Goal: Task Accomplishment & Management: Use online tool/utility

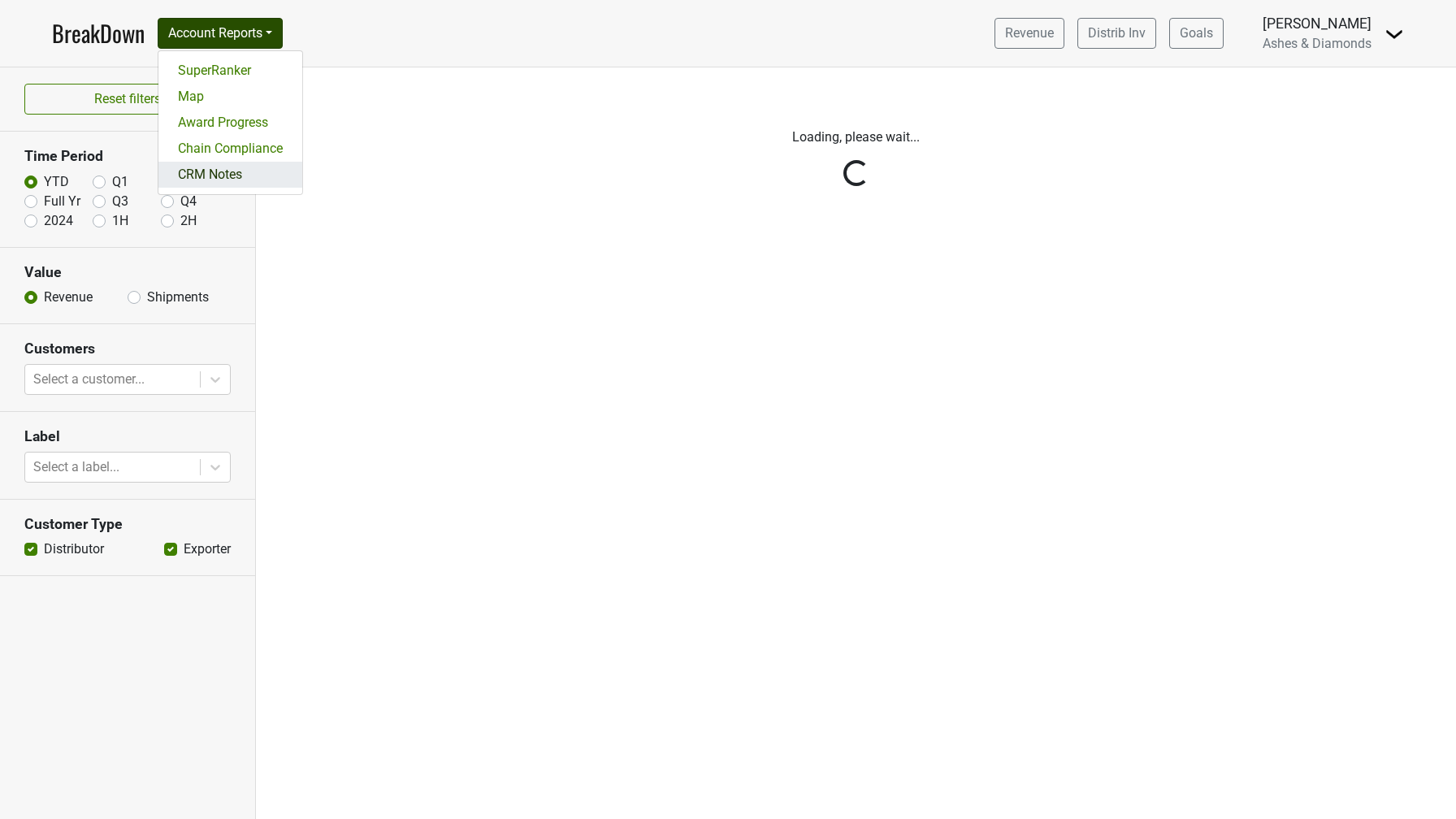
click at [248, 178] on link "CRM Notes" at bounding box center [230, 174] width 144 height 26
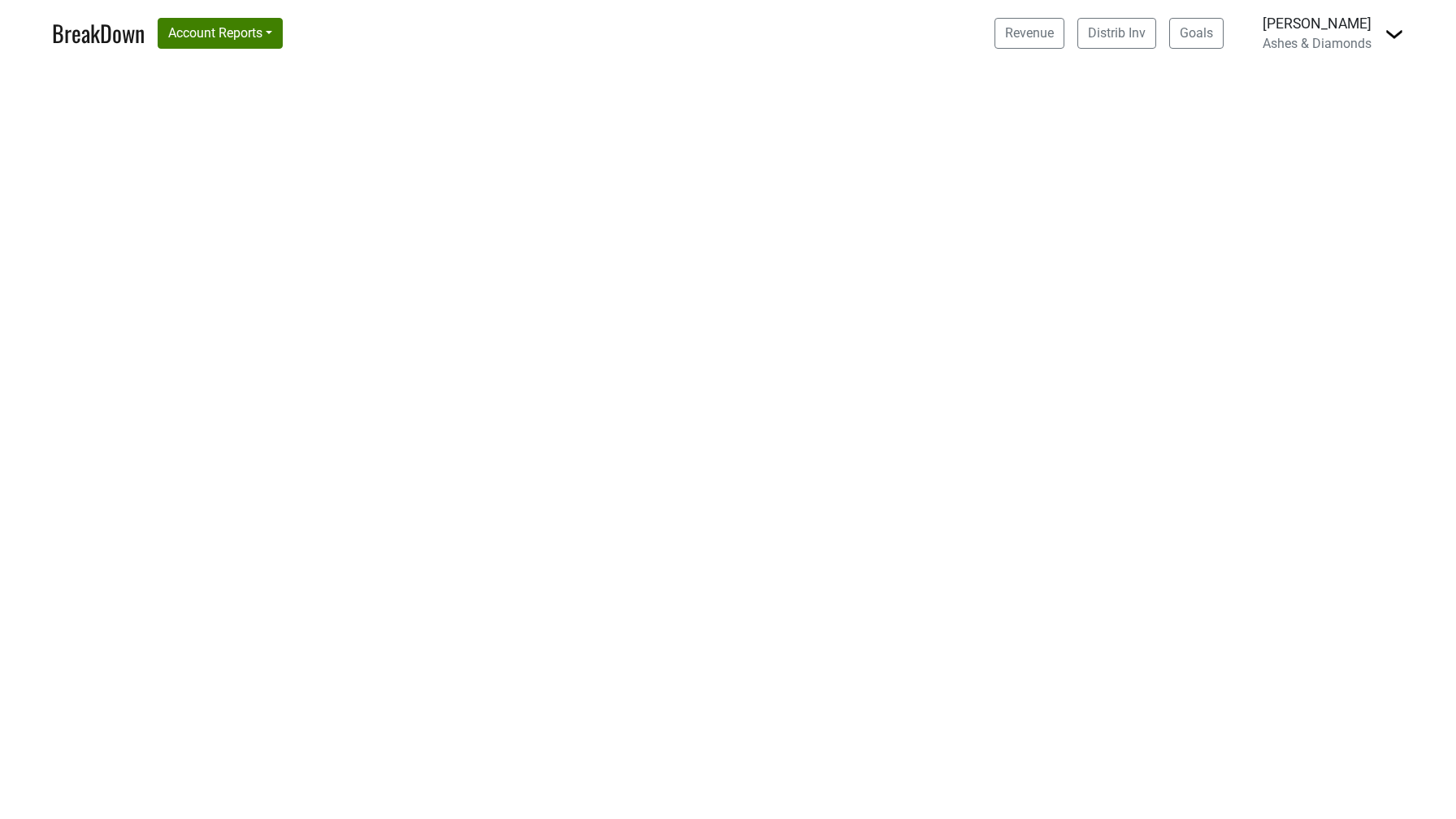
select select "CA"
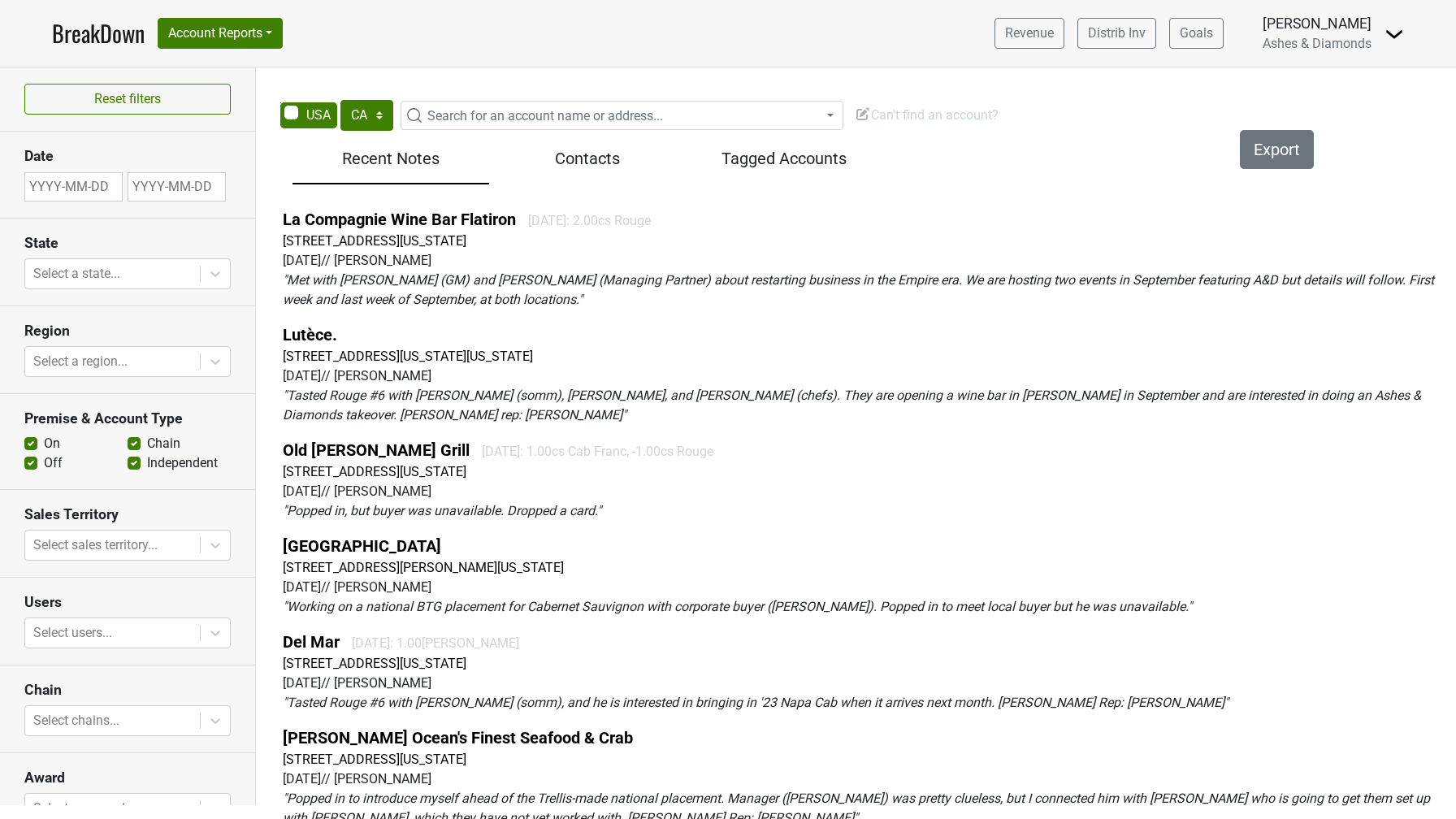
click at [1392, 34] on img at bounding box center [1393, 34] width 19 height 19
click at [1344, 87] on link "Open Leadrank" at bounding box center [1338, 92] width 128 height 26
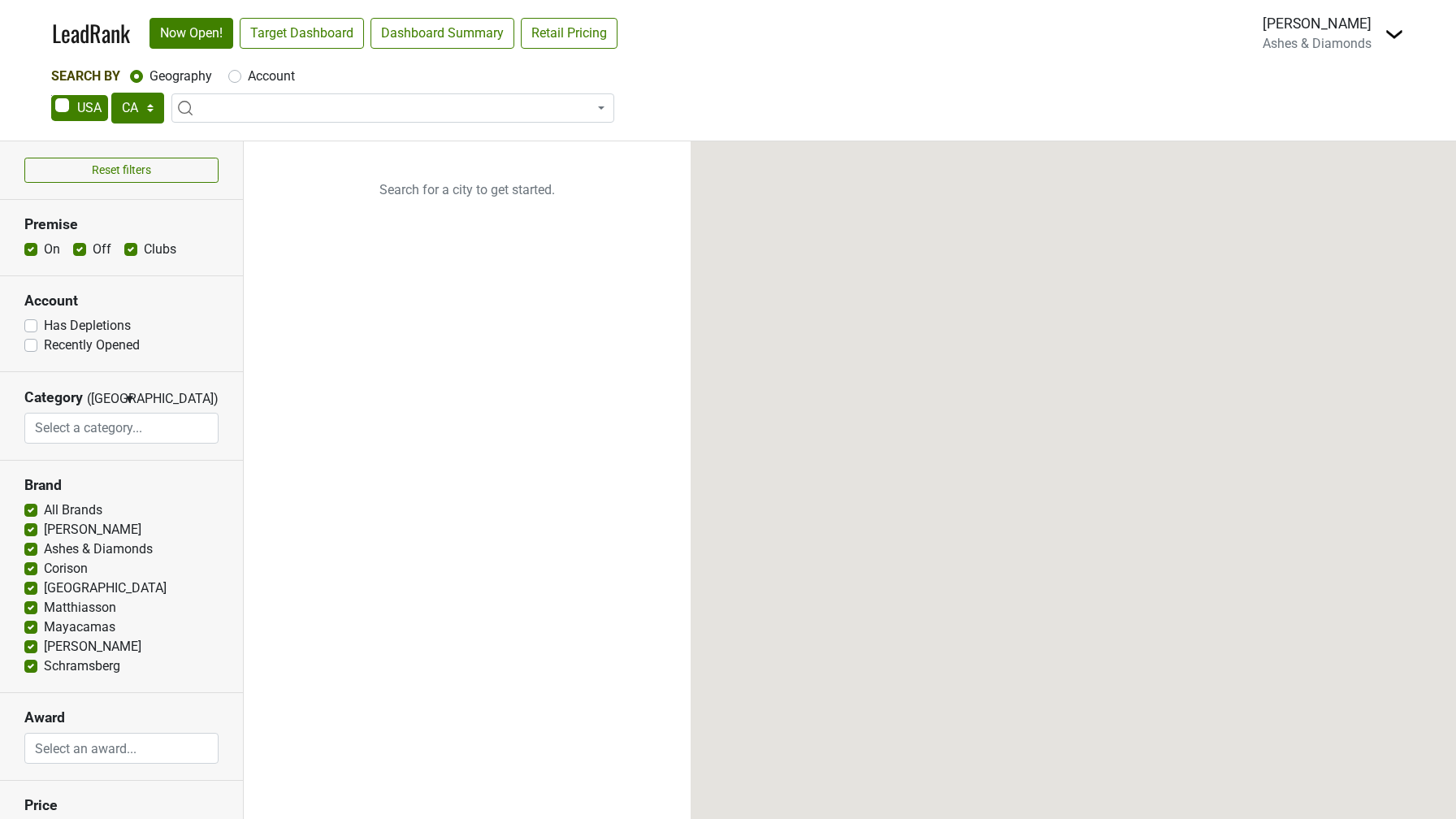
select select "CA"
select select
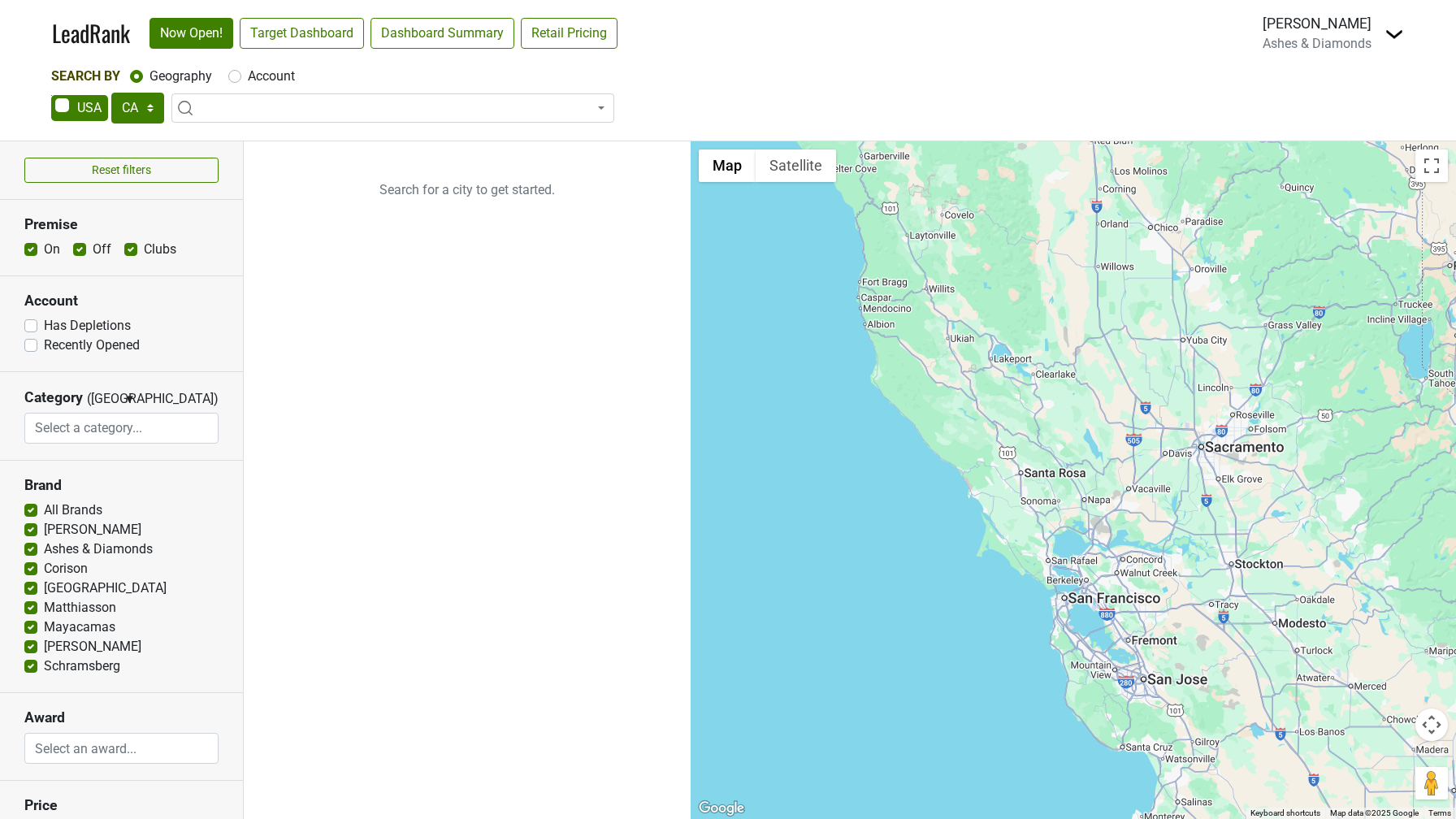
click at [248, 77] on label "Account" at bounding box center [271, 75] width 47 height 19
click at [233, 77] on input "Account" at bounding box center [235, 74] width 13 height 16
radio input "true"
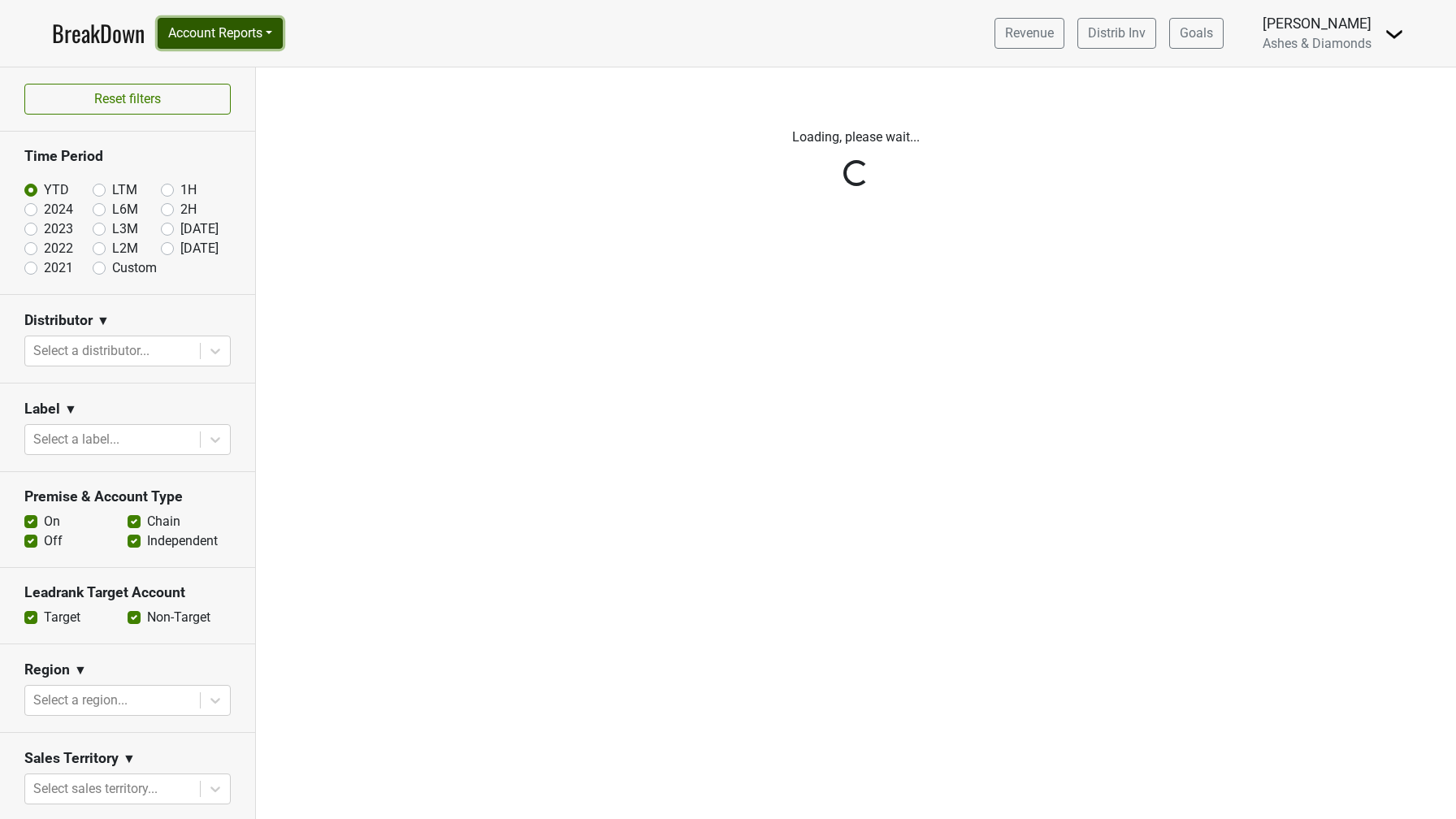
click at [272, 34] on button "Account Reports" at bounding box center [220, 34] width 125 height 31
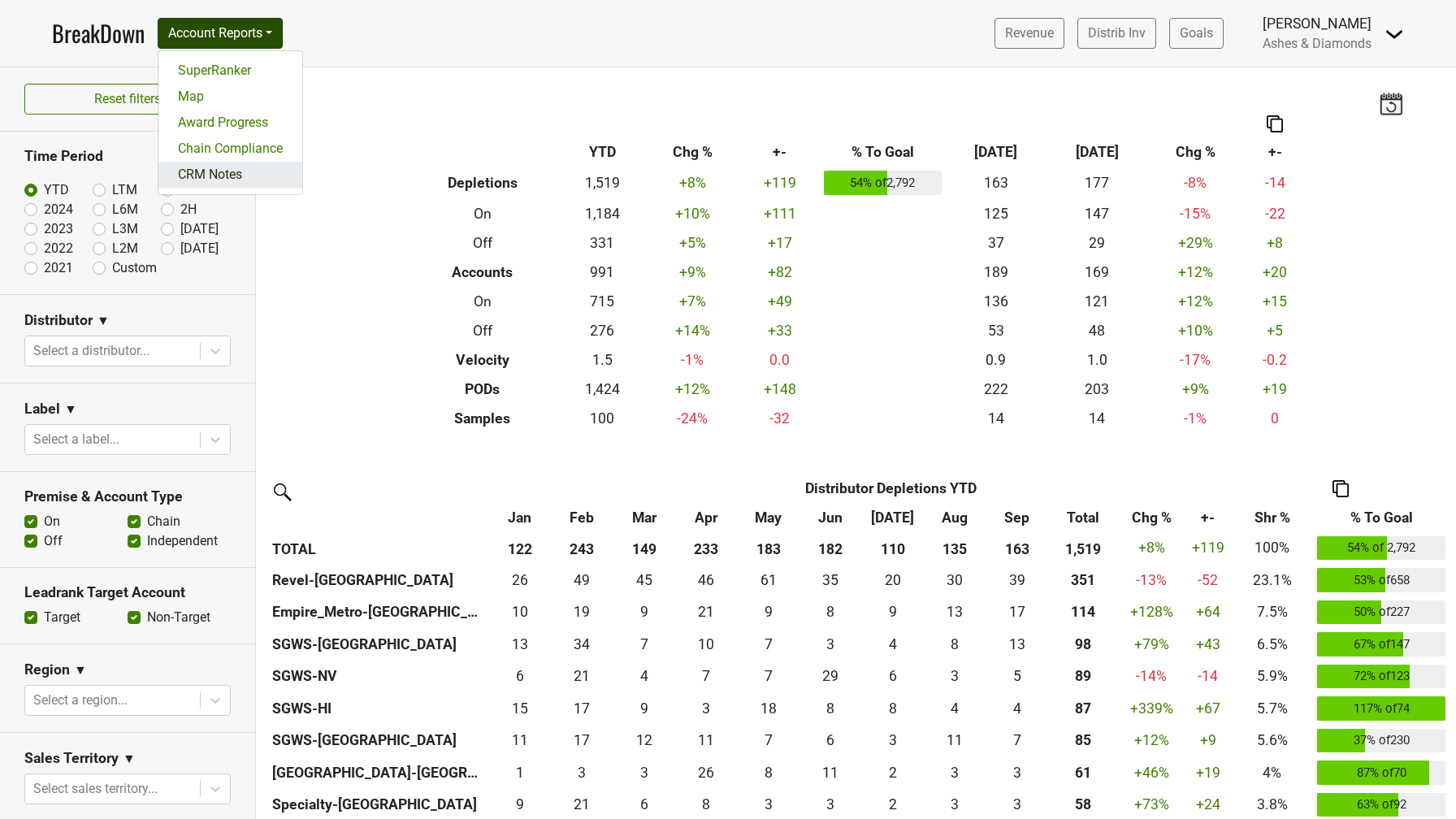
click at [269, 170] on link "CRM Notes" at bounding box center [230, 174] width 144 height 26
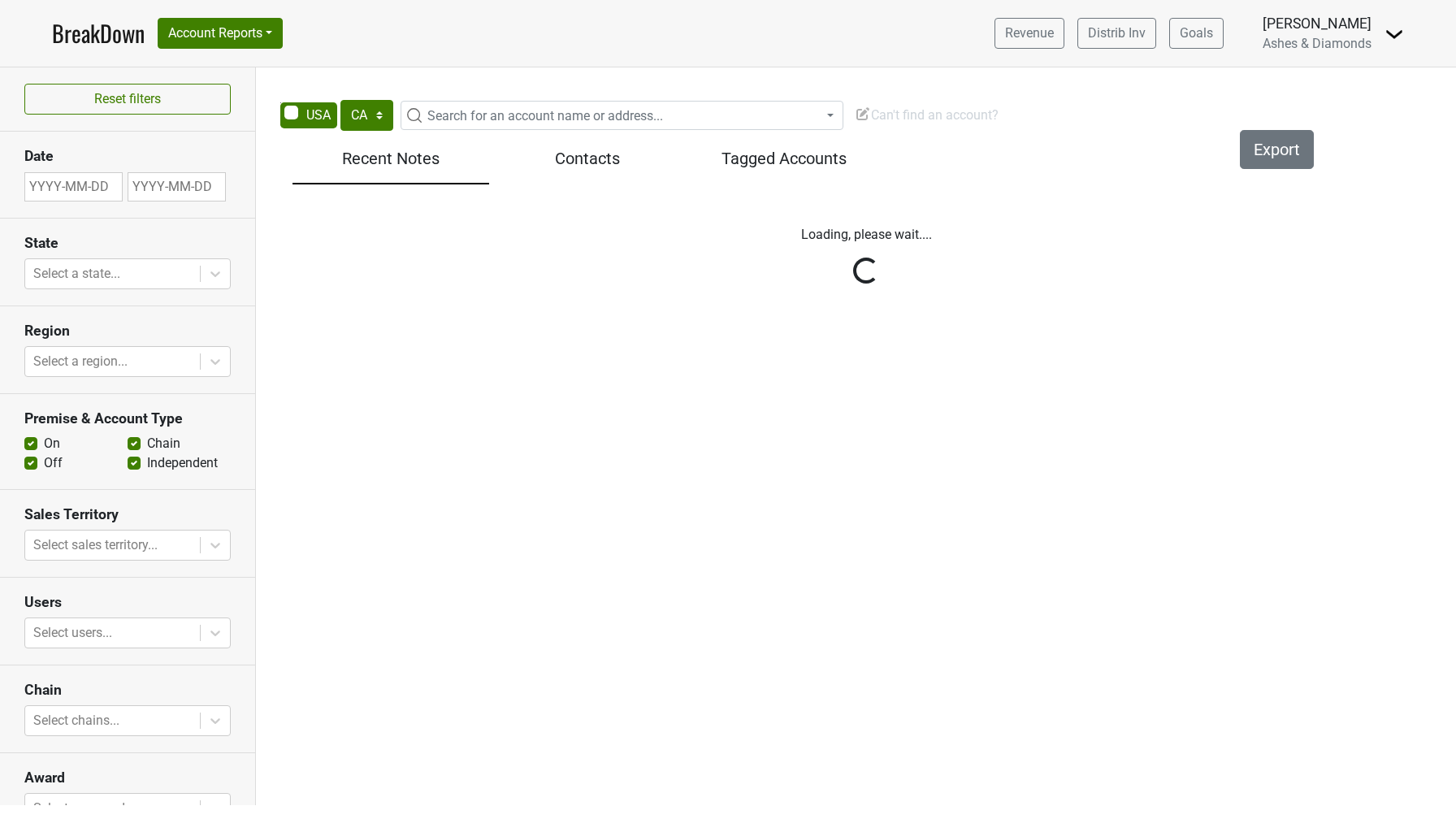
select select "CA"
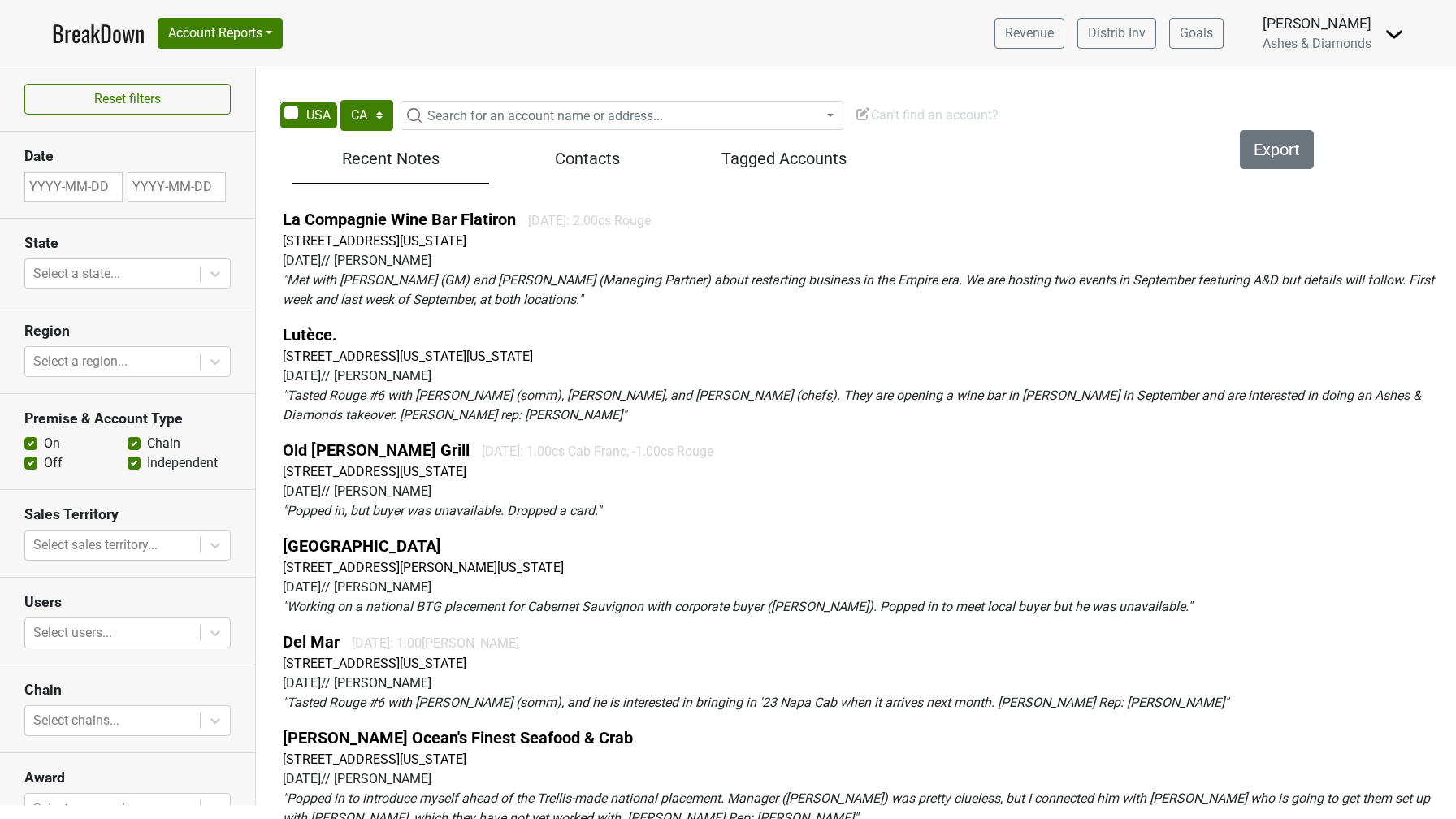
click at [899, 112] on span "Can't find an account?" at bounding box center [926, 114] width 144 height 15
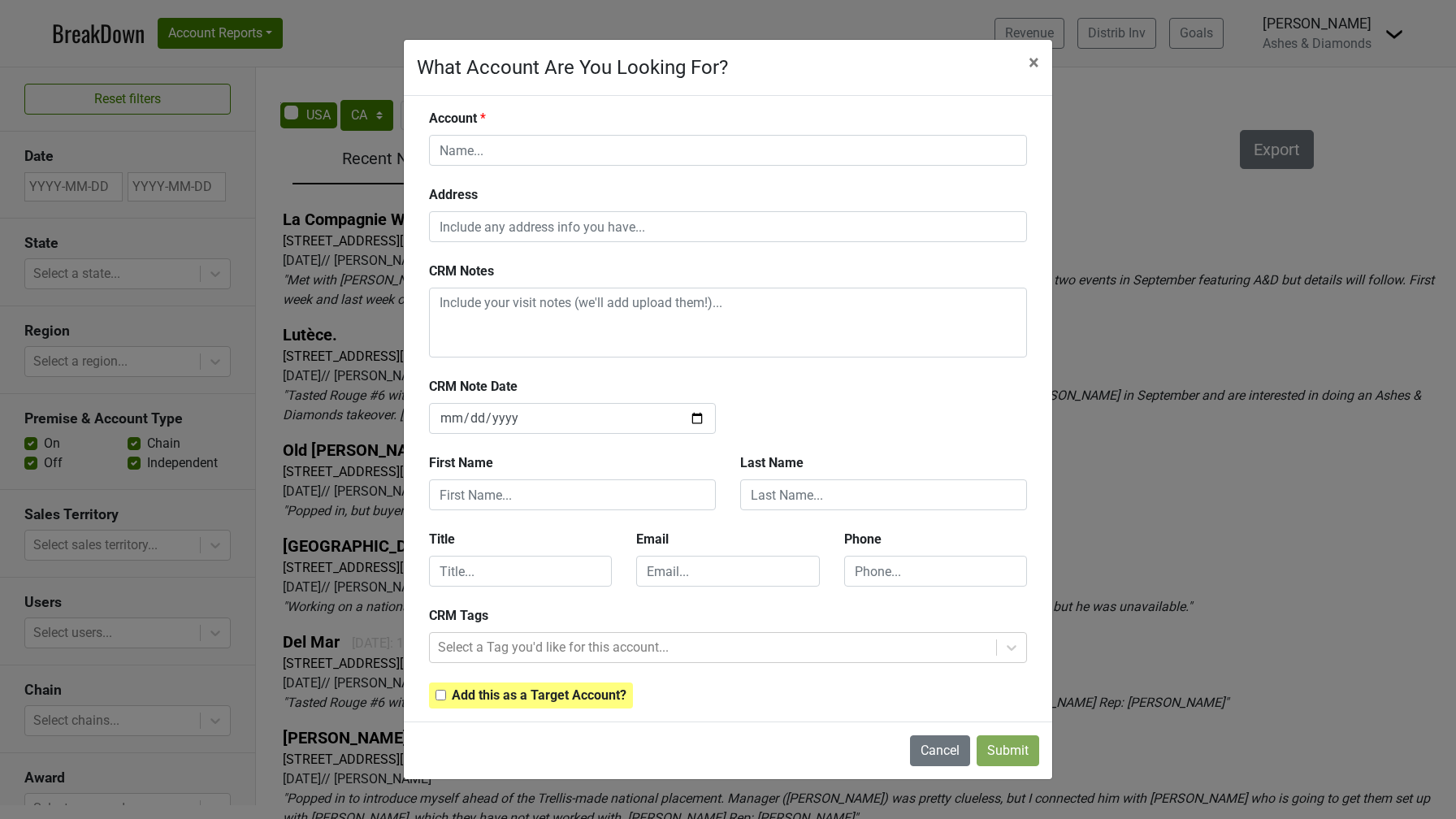
click at [558, 243] on div "Address" at bounding box center [728, 223] width 622 height 76
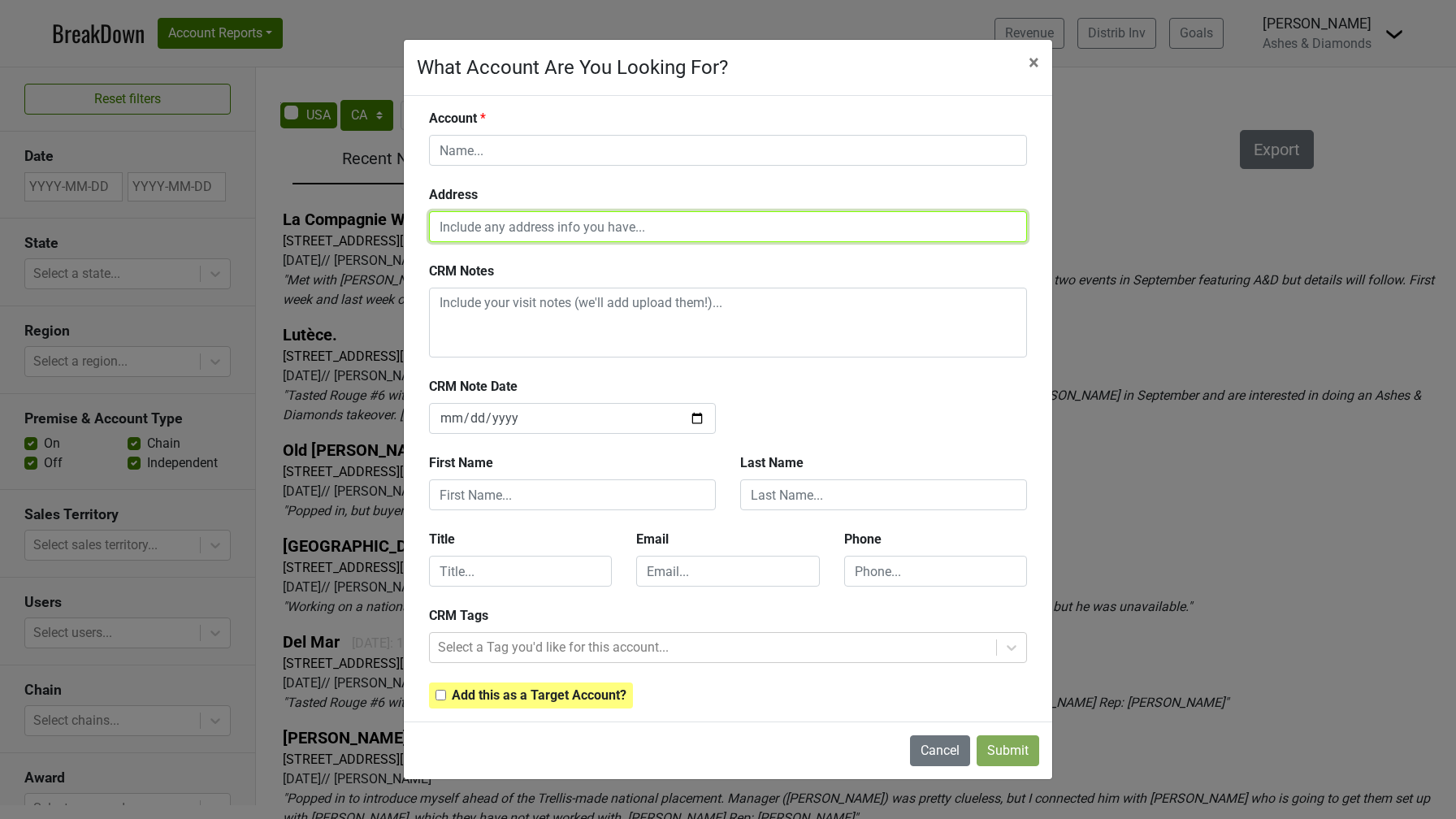
click at [559, 229] on input "text" at bounding box center [728, 227] width 598 height 31
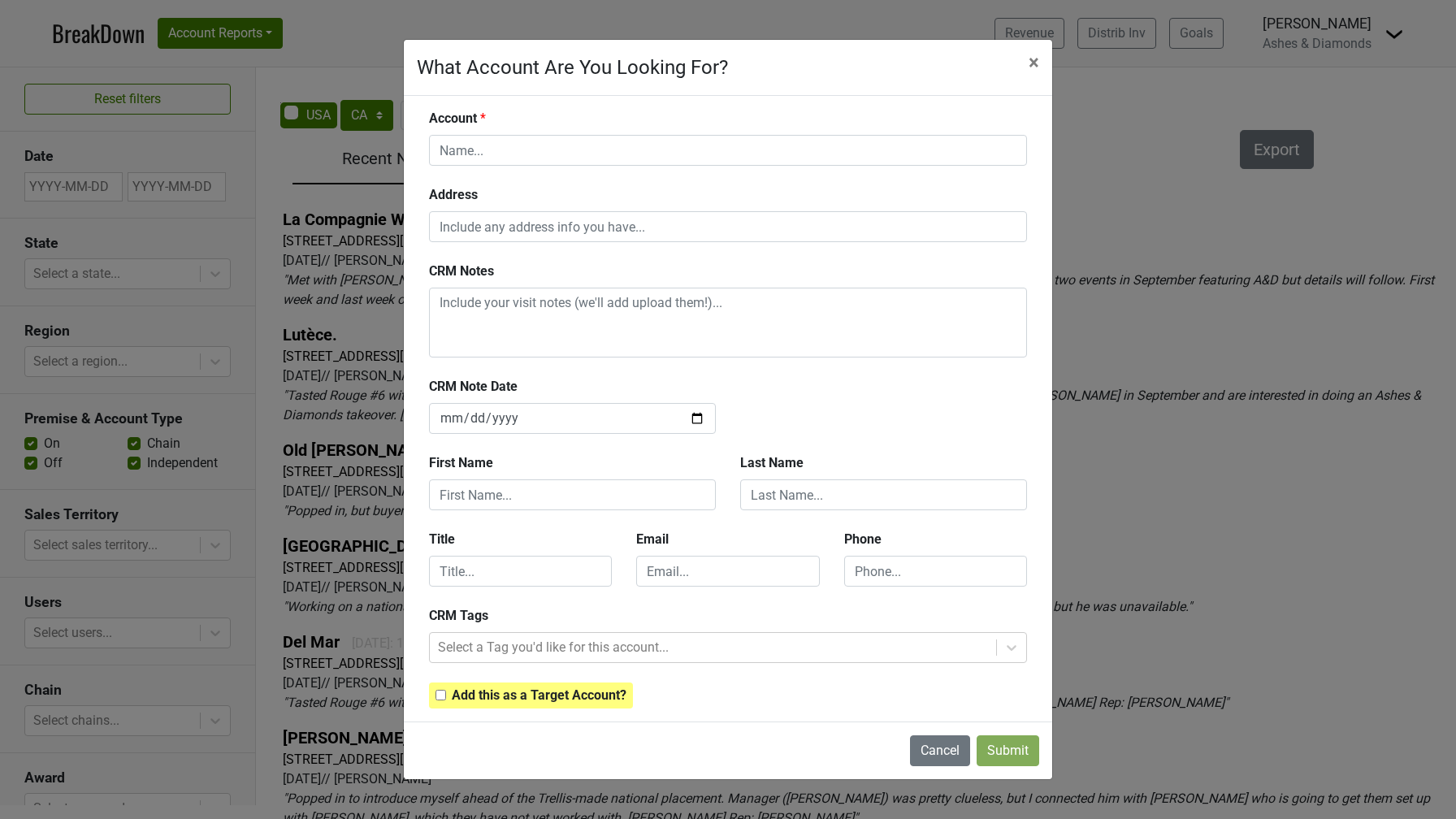
click at [485, 200] on div "Address" at bounding box center [728, 213] width 622 height 57
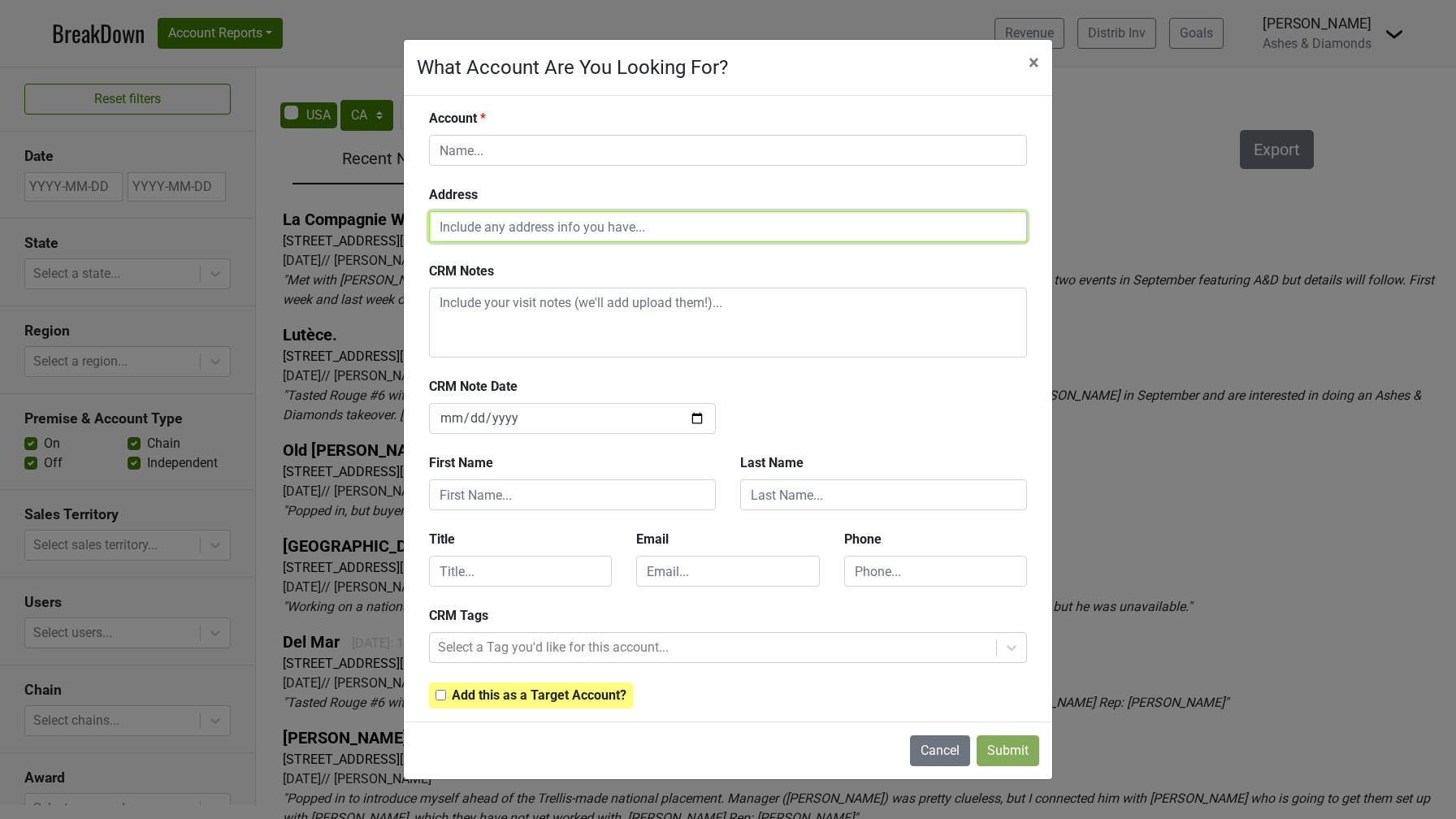
click at [495, 238] on input "text" at bounding box center [728, 227] width 598 height 31
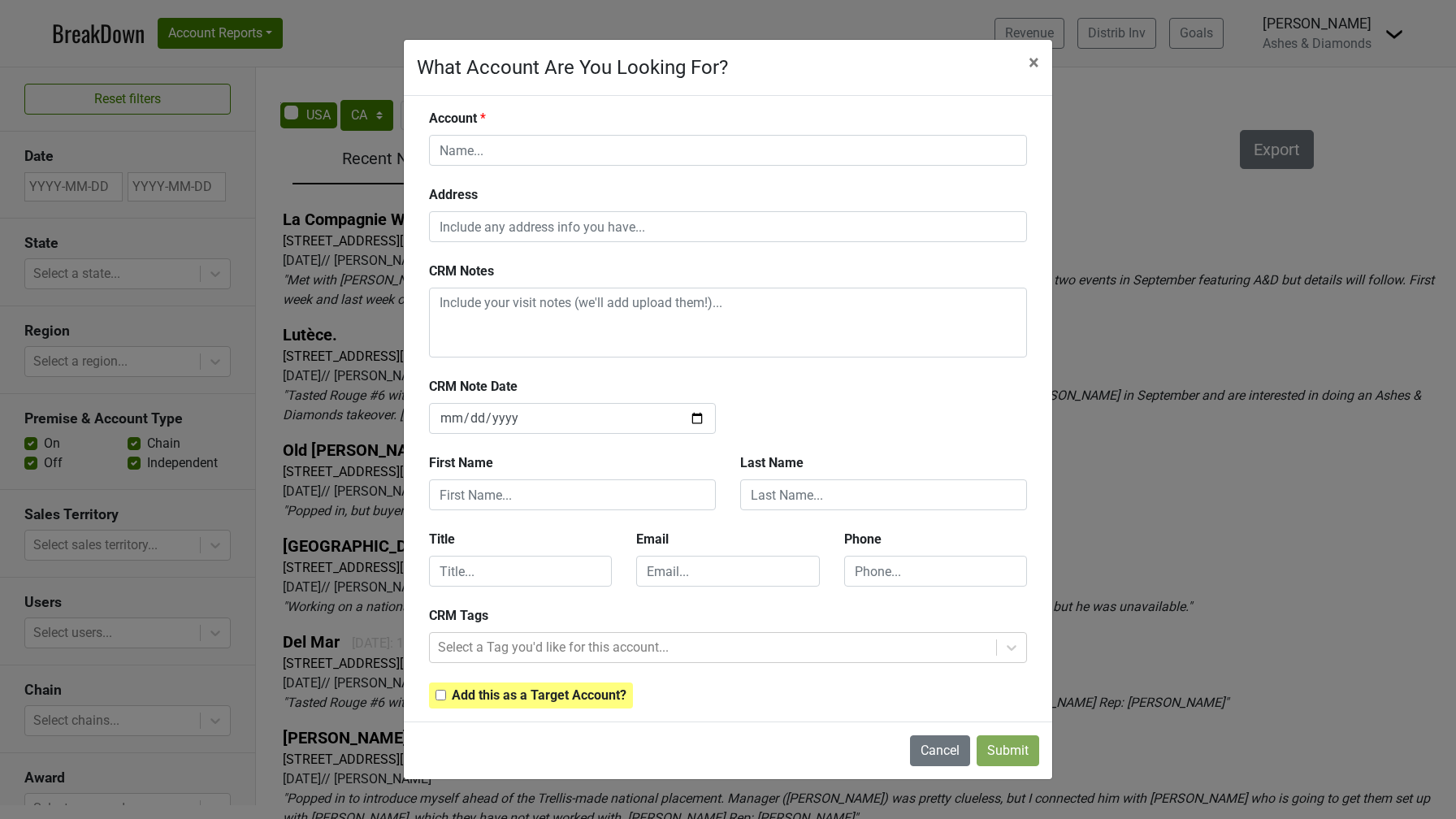
click at [502, 189] on div "Address" at bounding box center [728, 213] width 622 height 57
click at [469, 193] on b "Address" at bounding box center [454, 194] width 49 height 15
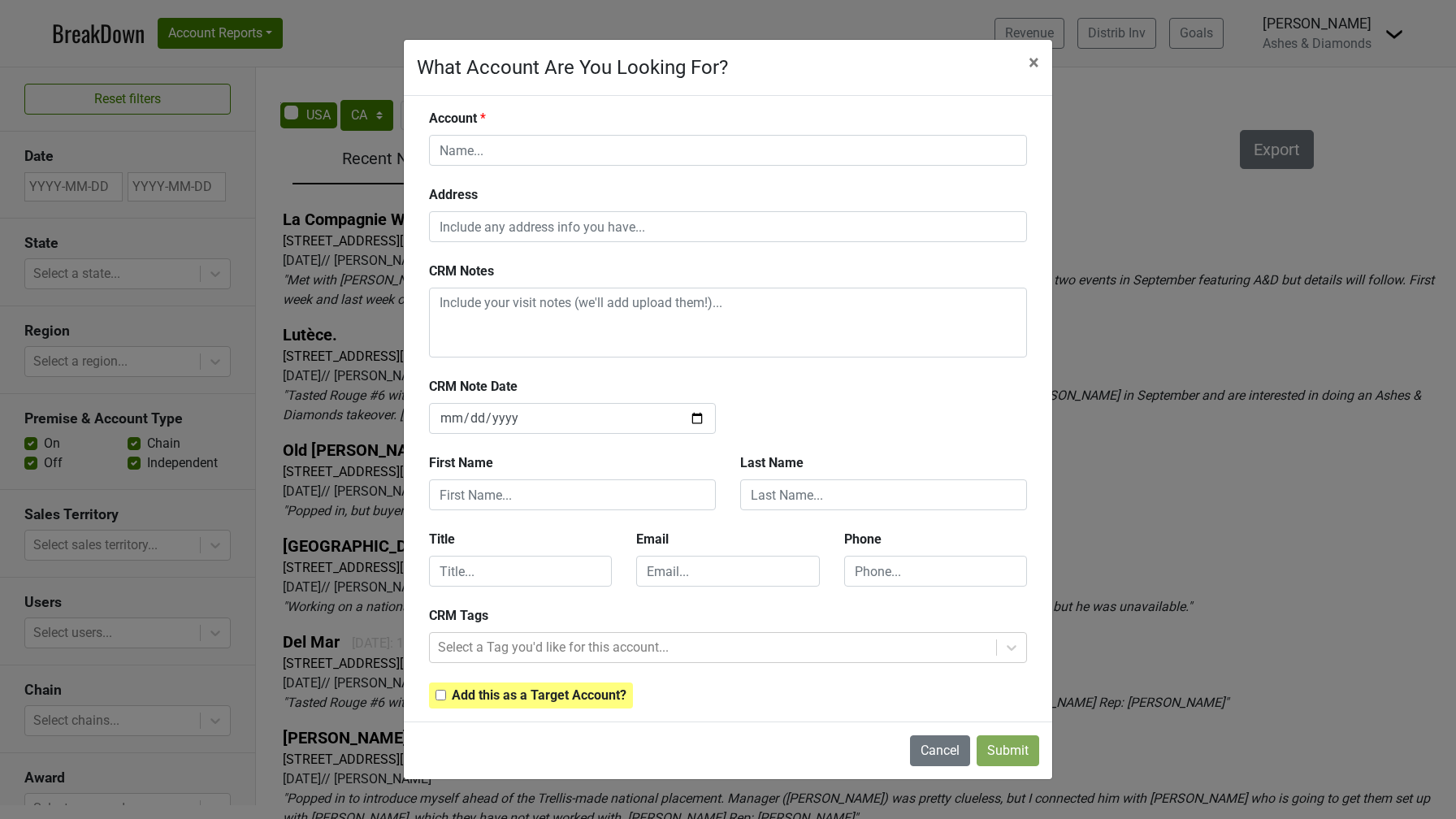
click at [485, 195] on div "Address" at bounding box center [728, 213] width 622 height 57
click at [1037, 60] on span "×" at bounding box center [1034, 62] width 11 height 23
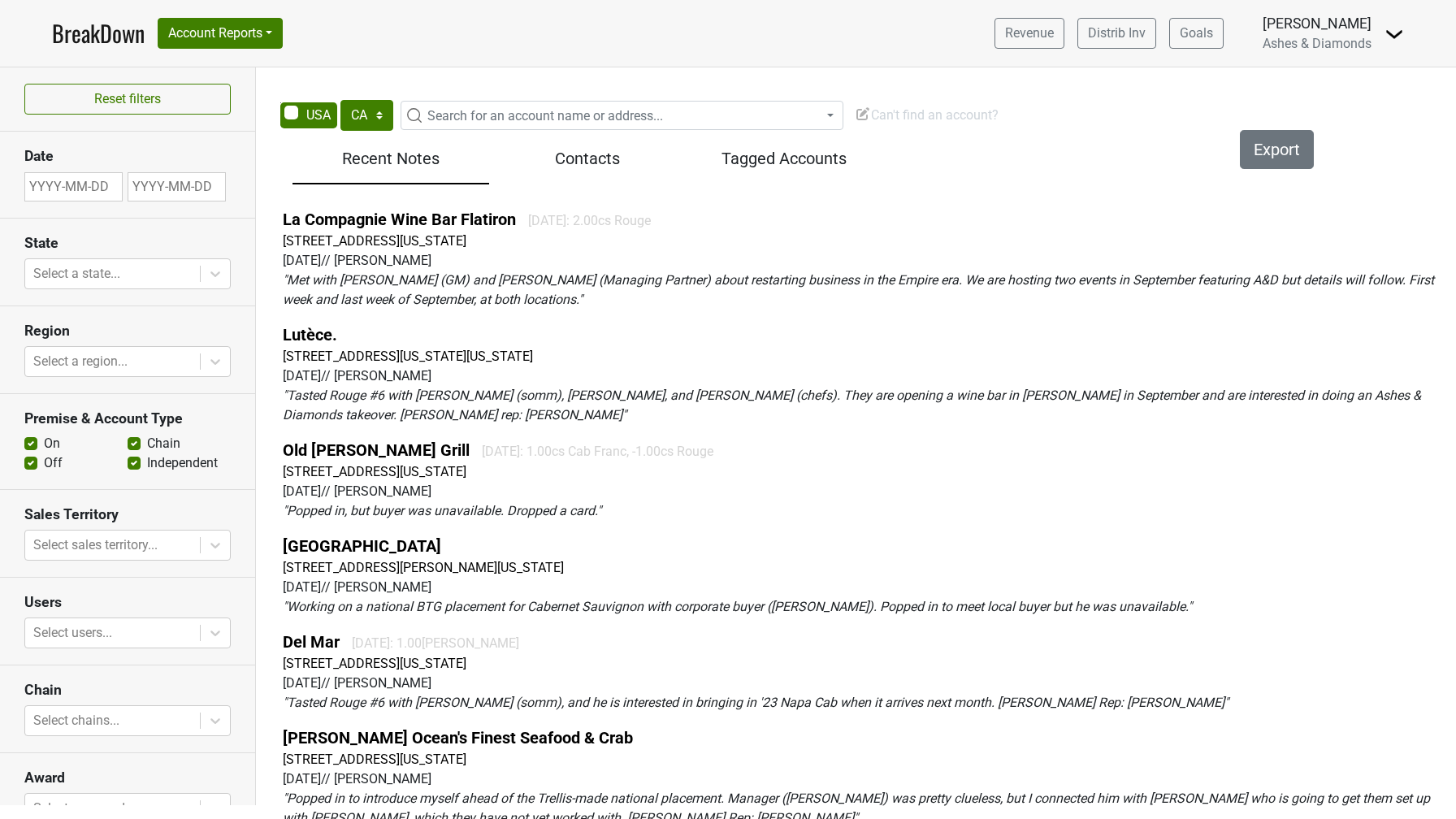
click at [1404, 38] on nav "BreakDown Account Reports SuperRanker Map Award Progress Chain Compliance CRM N…" at bounding box center [728, 33] width 1378 height 66
click at [1387, 34] on img at bounding box center [1393, 34] width 19 height 19
click at [1357, 83] on link "Open Leadrank" at bounding box center [1338, 92] width 128 height 26
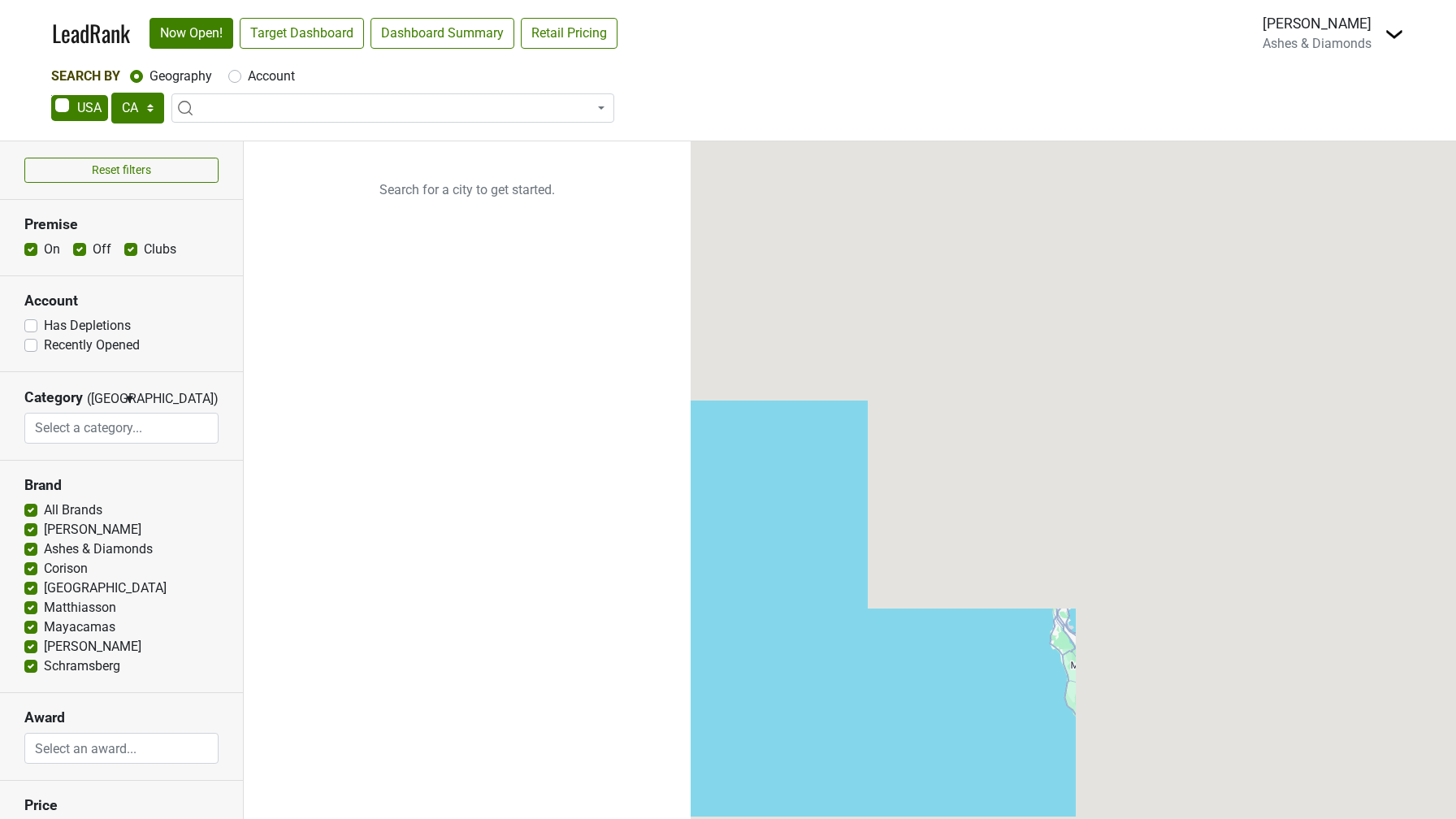
select select "CA"
select select
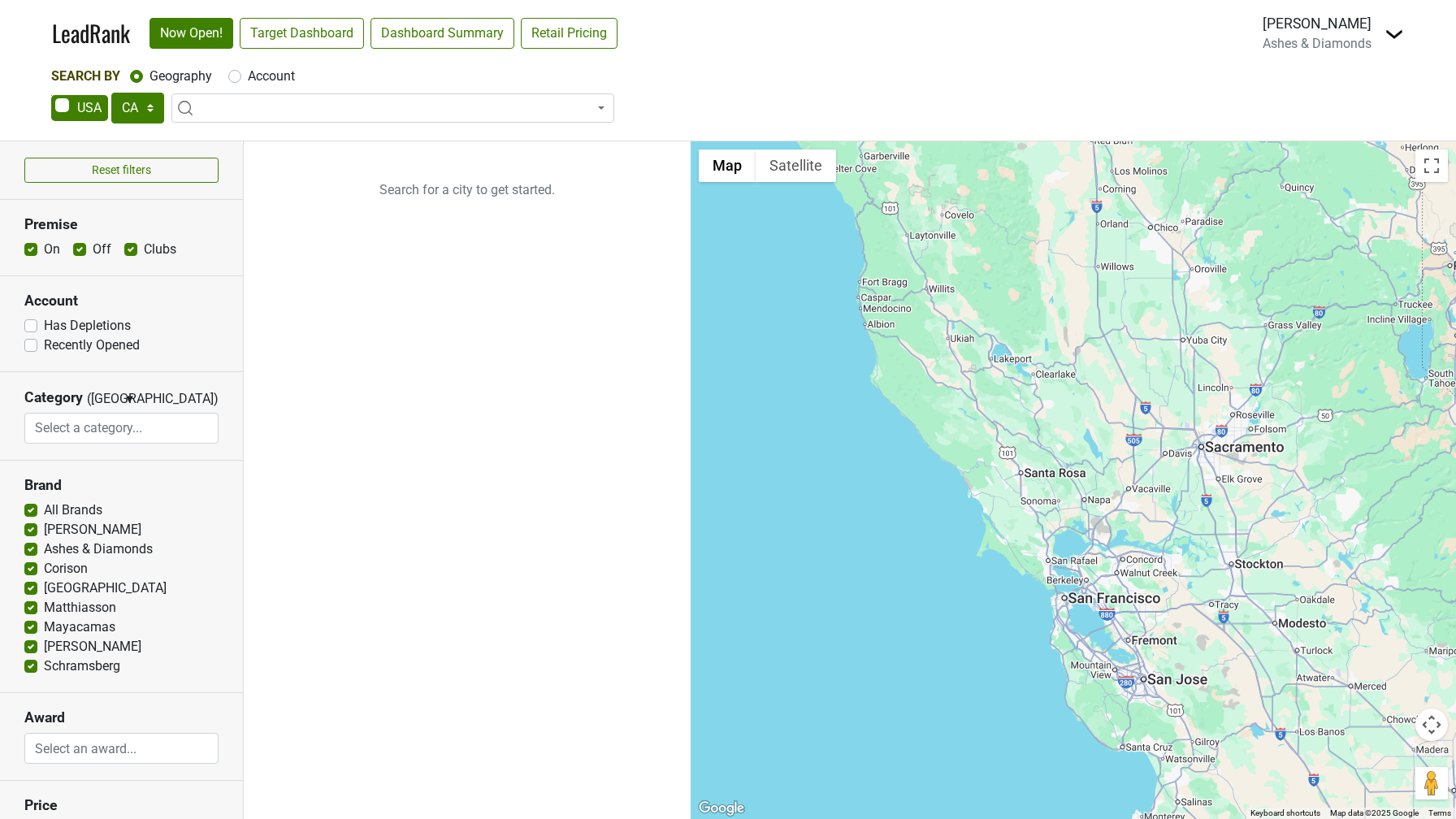
click at [248, 78] on label "Account" at bounding box center [271, 75] width 47 height 19
click at [237, 78] on input "Account" at bounding box center [235, 74] width 13 height 16
radio input "true"
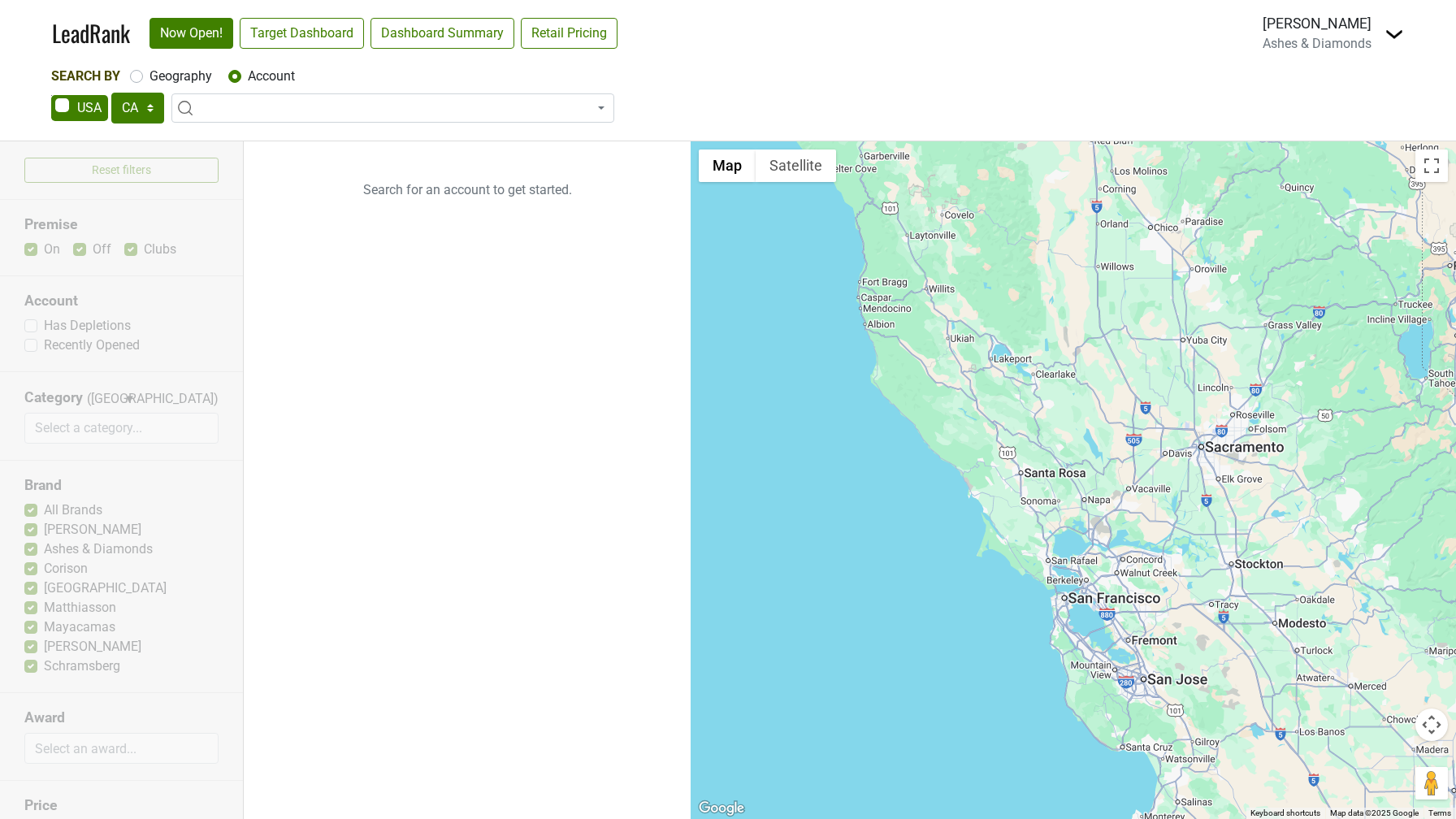
click at [129, 76] on div "Search By Geography Account" at bounding box center [728, 75] width 1353 height 19
click at [150, 76] on label "Geography" at bounding box center [181, 75] width 63 height 19
click at [131, 76] on input "Geography" at bounding box center [136, 74] width 13 height 16
radio input "true"
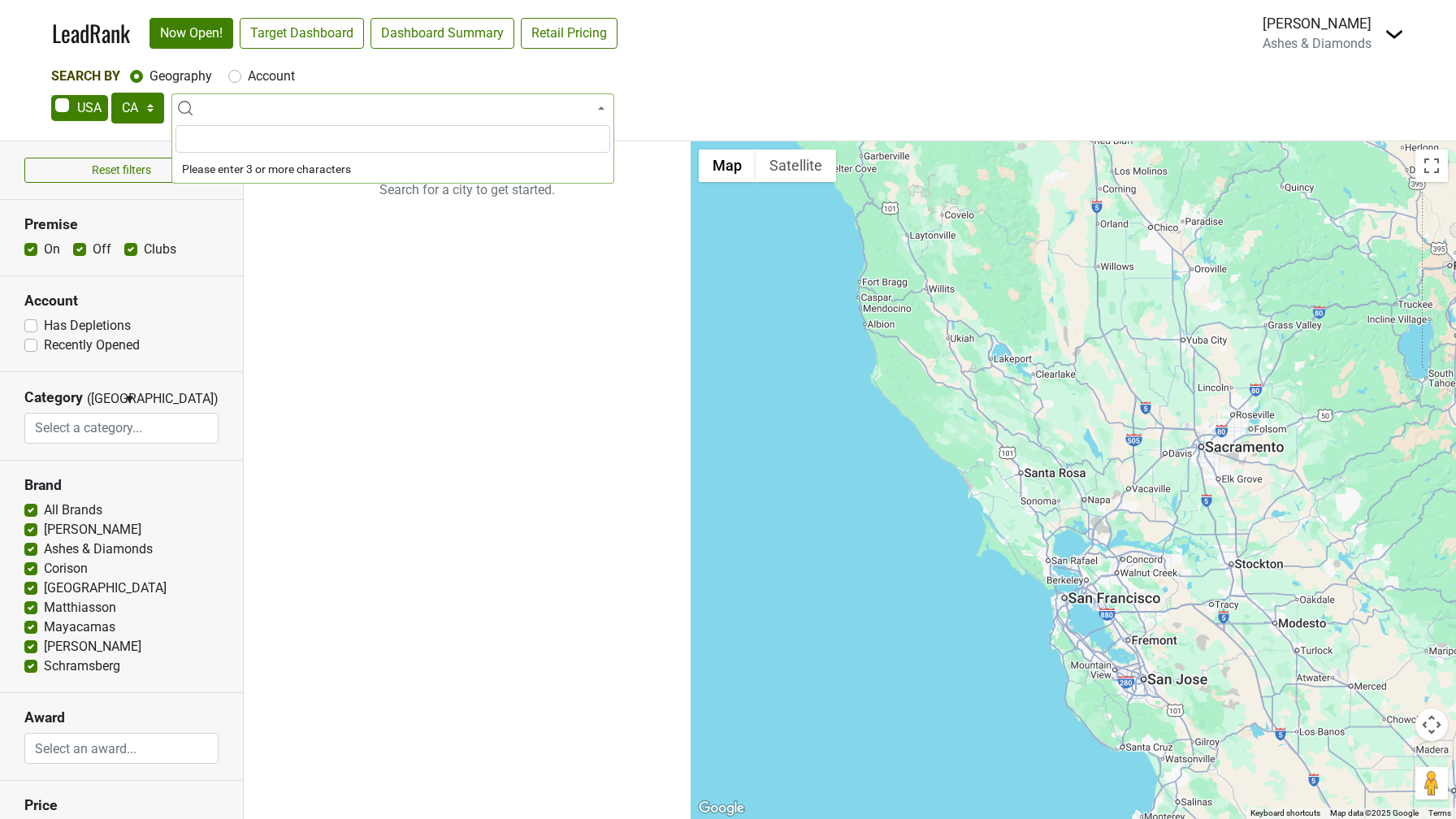
click at [248, 73] on label "Account" at bounding box center [271, 75] width 47 height 19
click at [233, 73] on input "Account" at bounding box center [235, 74] width 13 height 16
radio input "true"
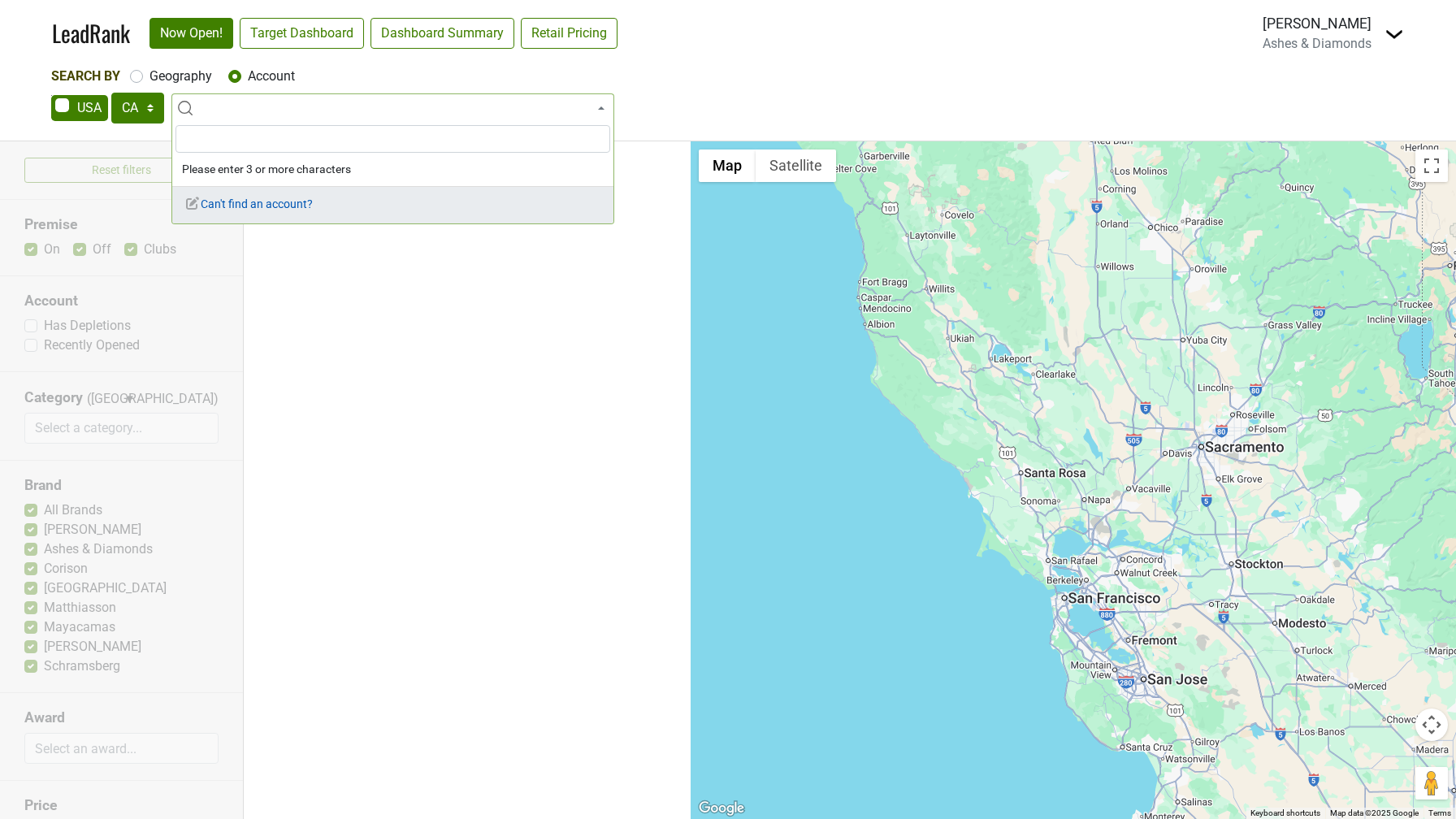
click at [203, 208] on span "Can't find an account?" at bounding box center [248, 204] width 128 height 13
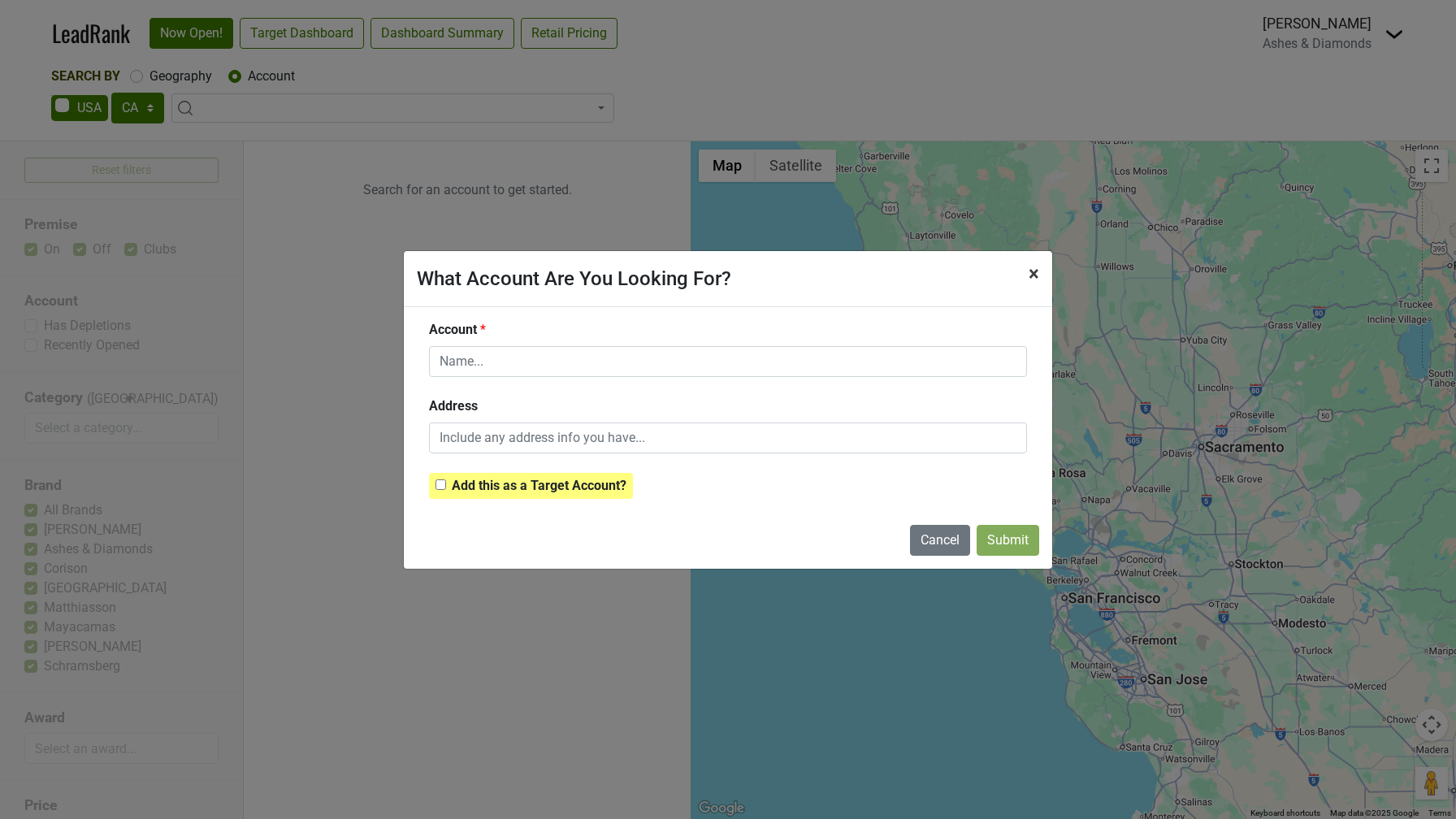
click at [1034, 273] on span "×" at bounding box center [1034, 273] width 11 height 23
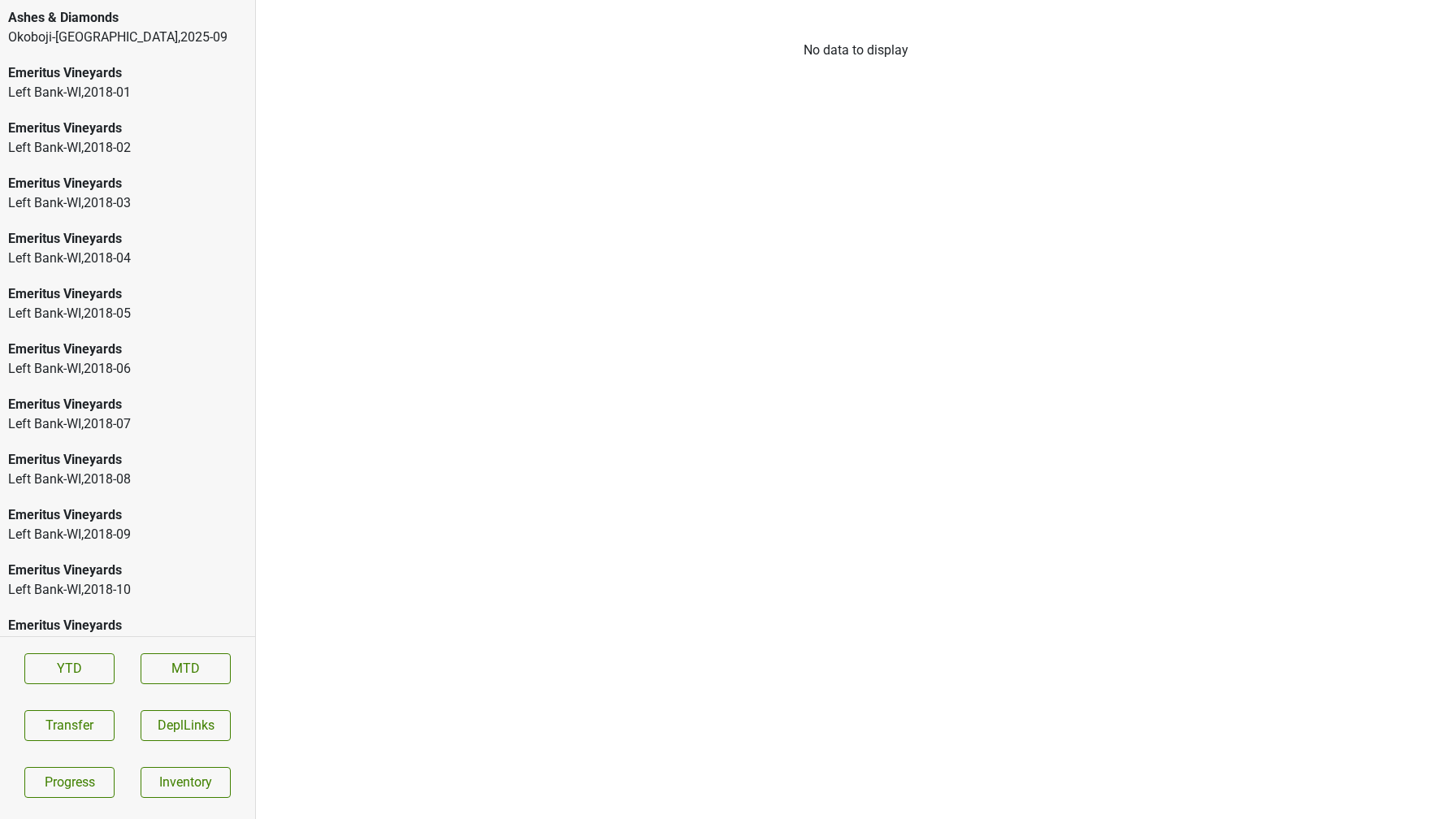
scroll to position [2402, 0]
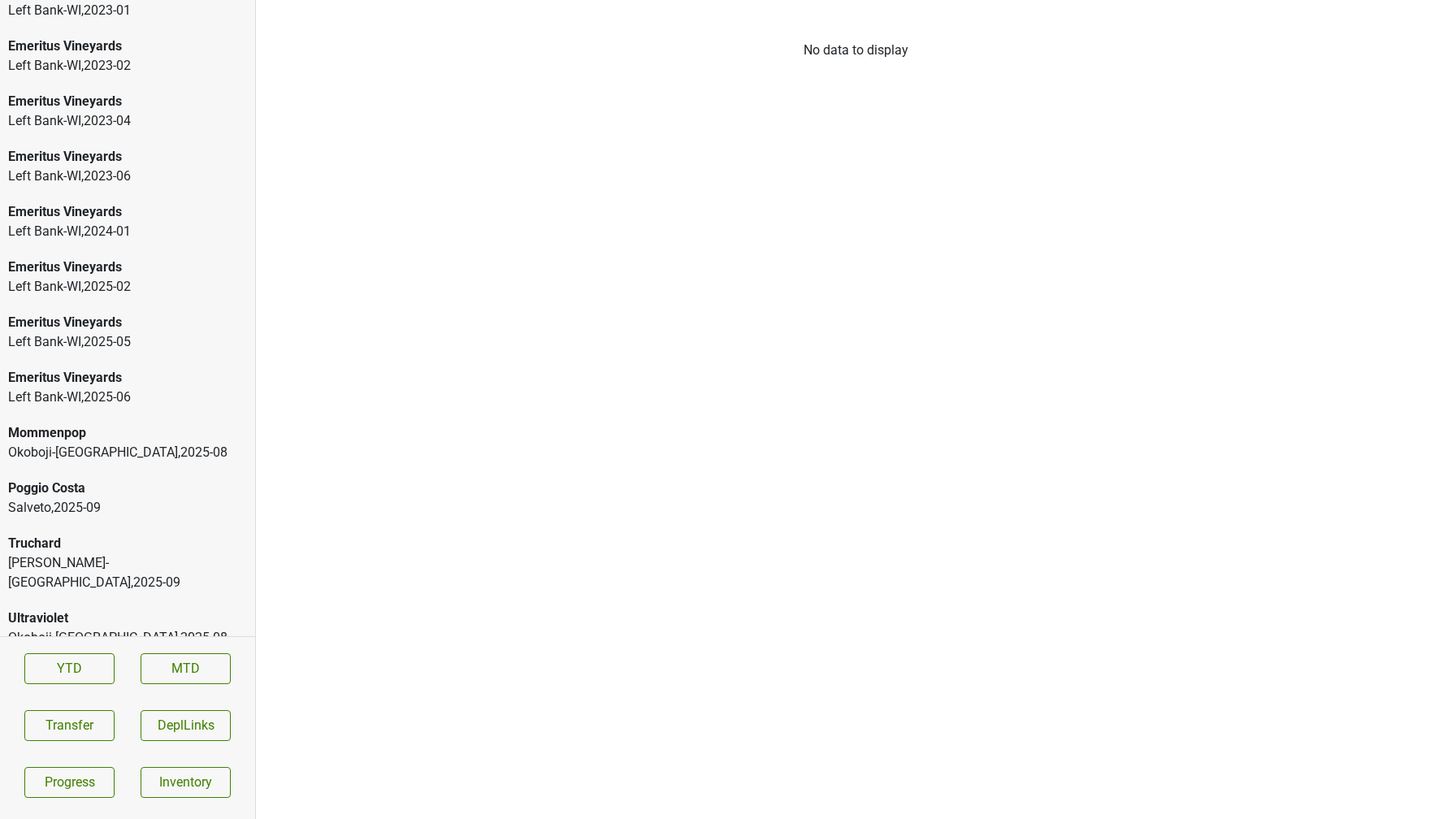
click at [46, 561] on div "[PERSON_NAME]-[GEOGRAPHIC_DATA] , 2025 - 09" at bounding box center [127, 572] width 239 height 39
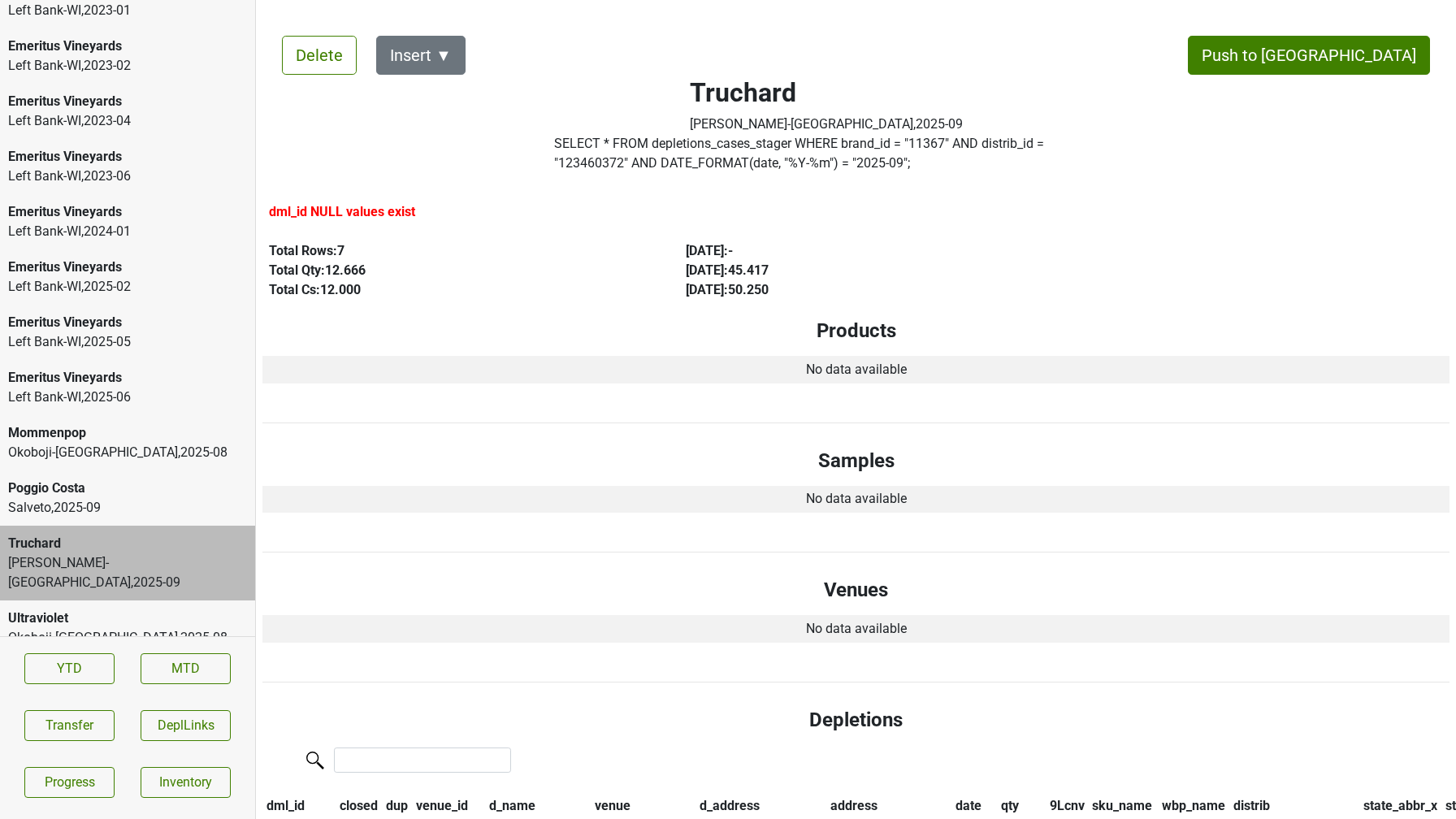
click at [66, 523] on div "Poggio Costa Salveto , 2025 - 09" at bounding box center [127, 498] width 255 height 55
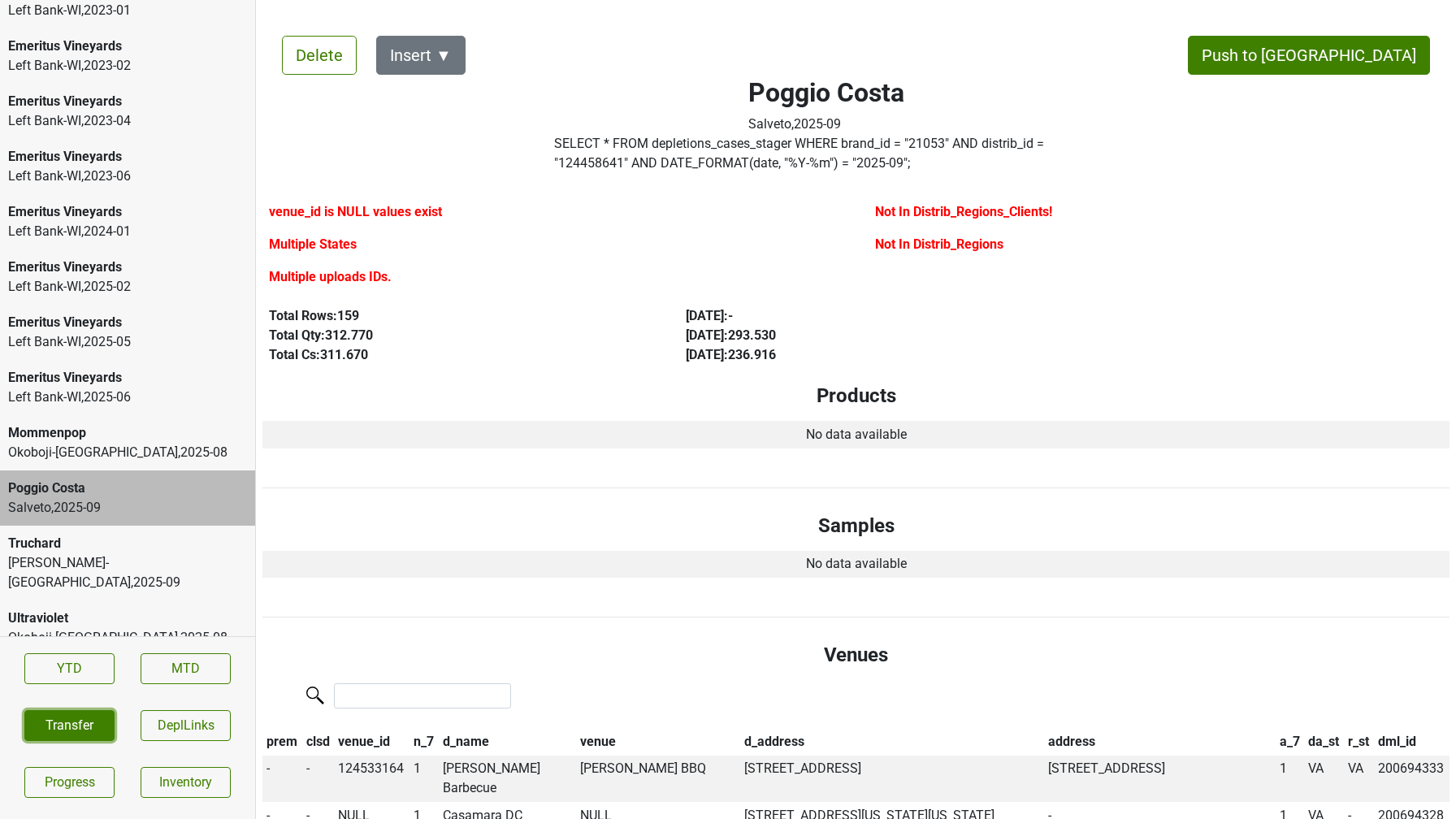
click at [64, 715] on button "Transfer" at bounding box center [69, 726] width 90 height 31
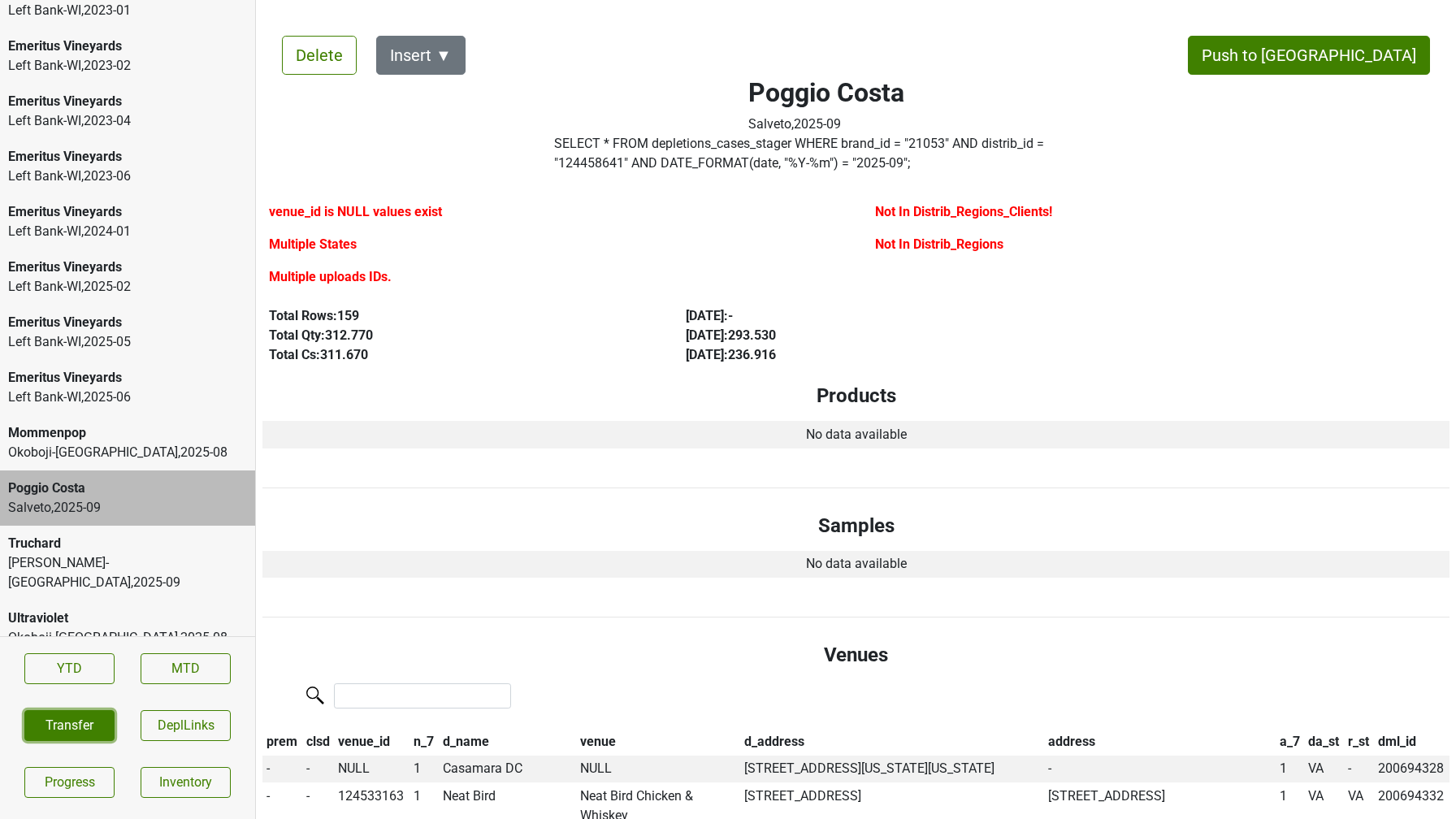
click at [64, 727] on button "Transfer" at bounding box center [69, 726] width 90 height 31
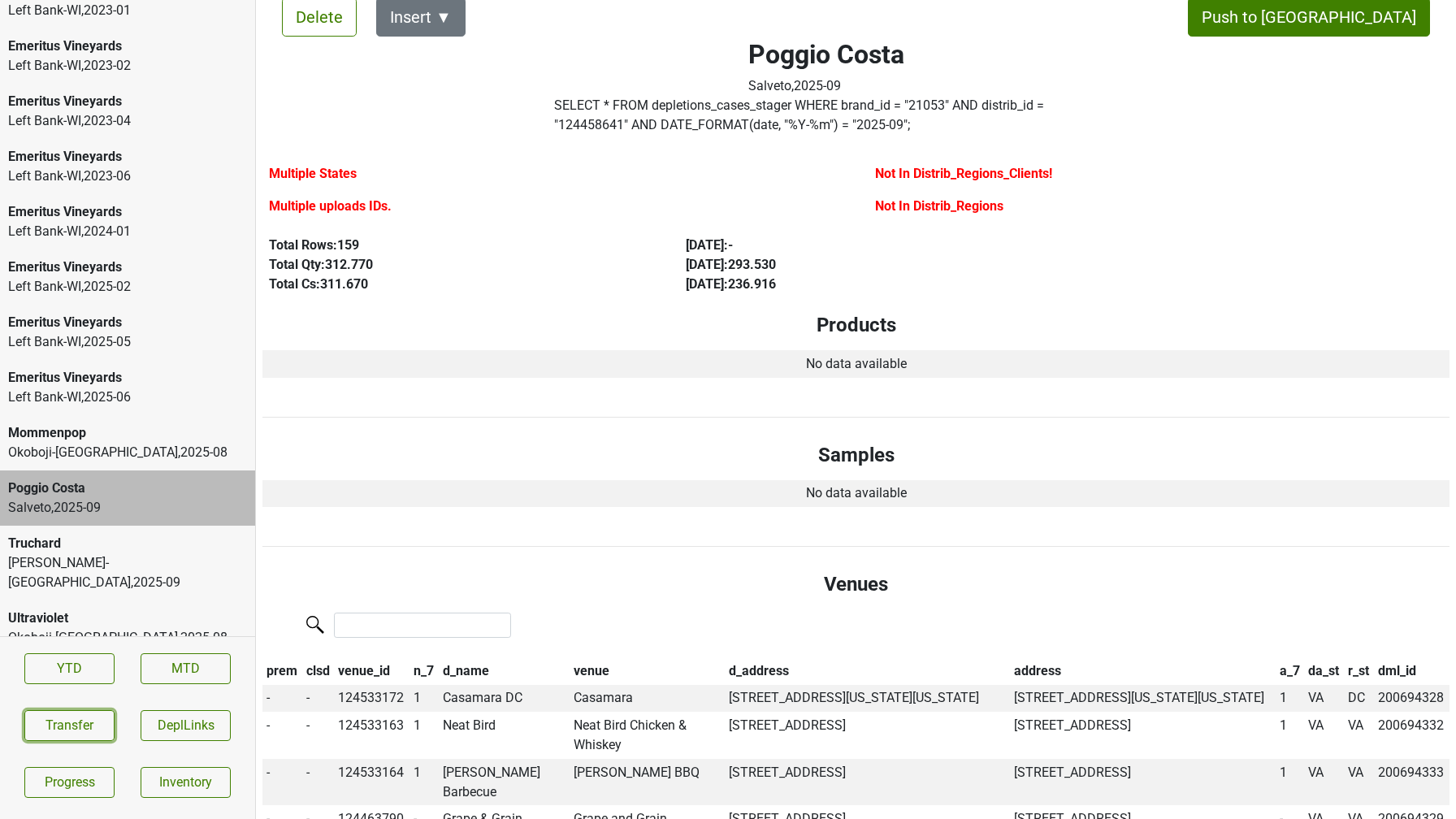
scroll to position [0, 0]
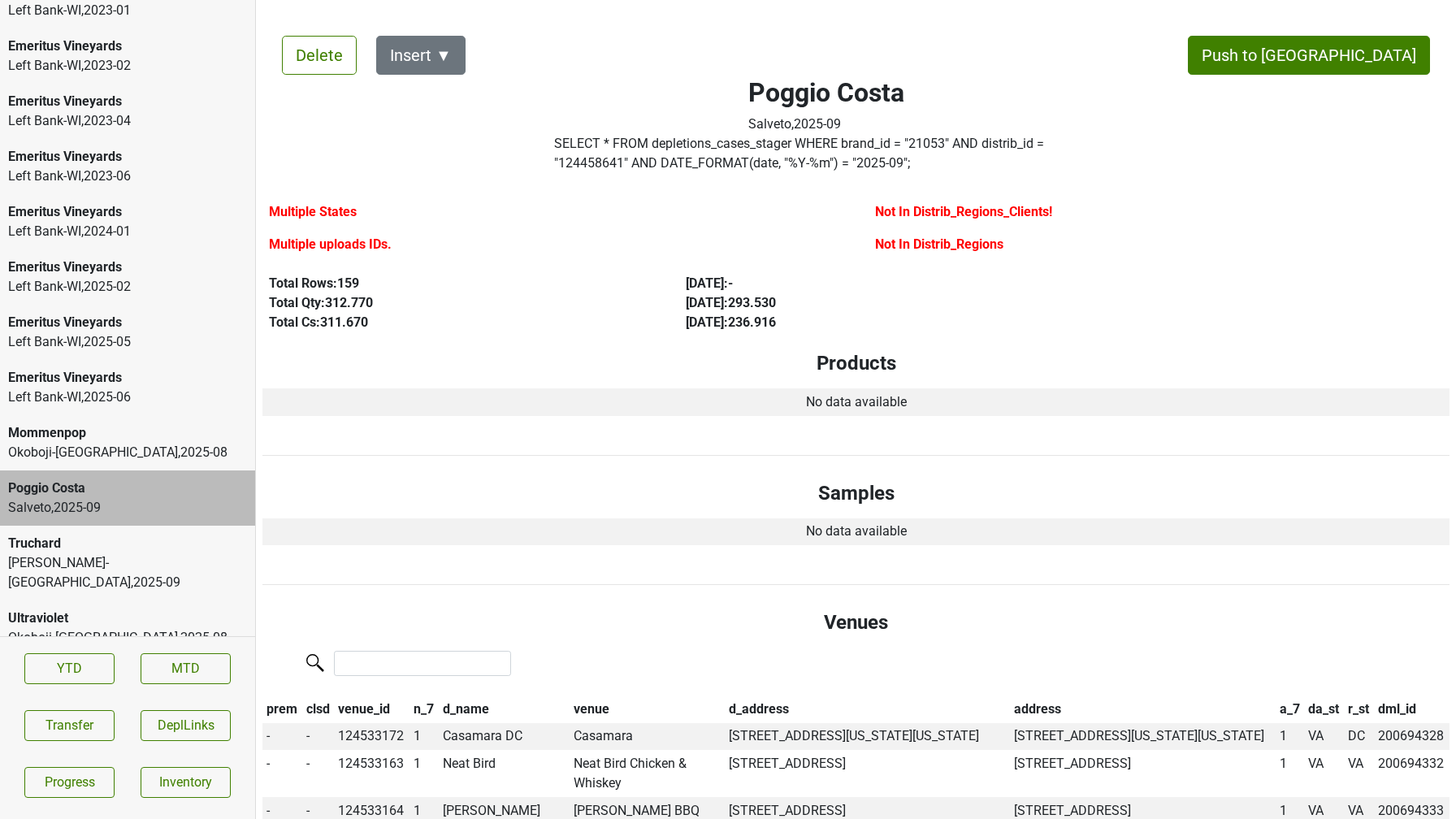
click at [678, 159] on label "SELECT * FROM depletions_cases_stager WHERE brand_id = " 21053 " AND distrib_id…" at bounding box center [826, 153] width 545 height 39
click at [161, 549] on div "Truchard" at bounding box center [127, 542] width 239 height 19
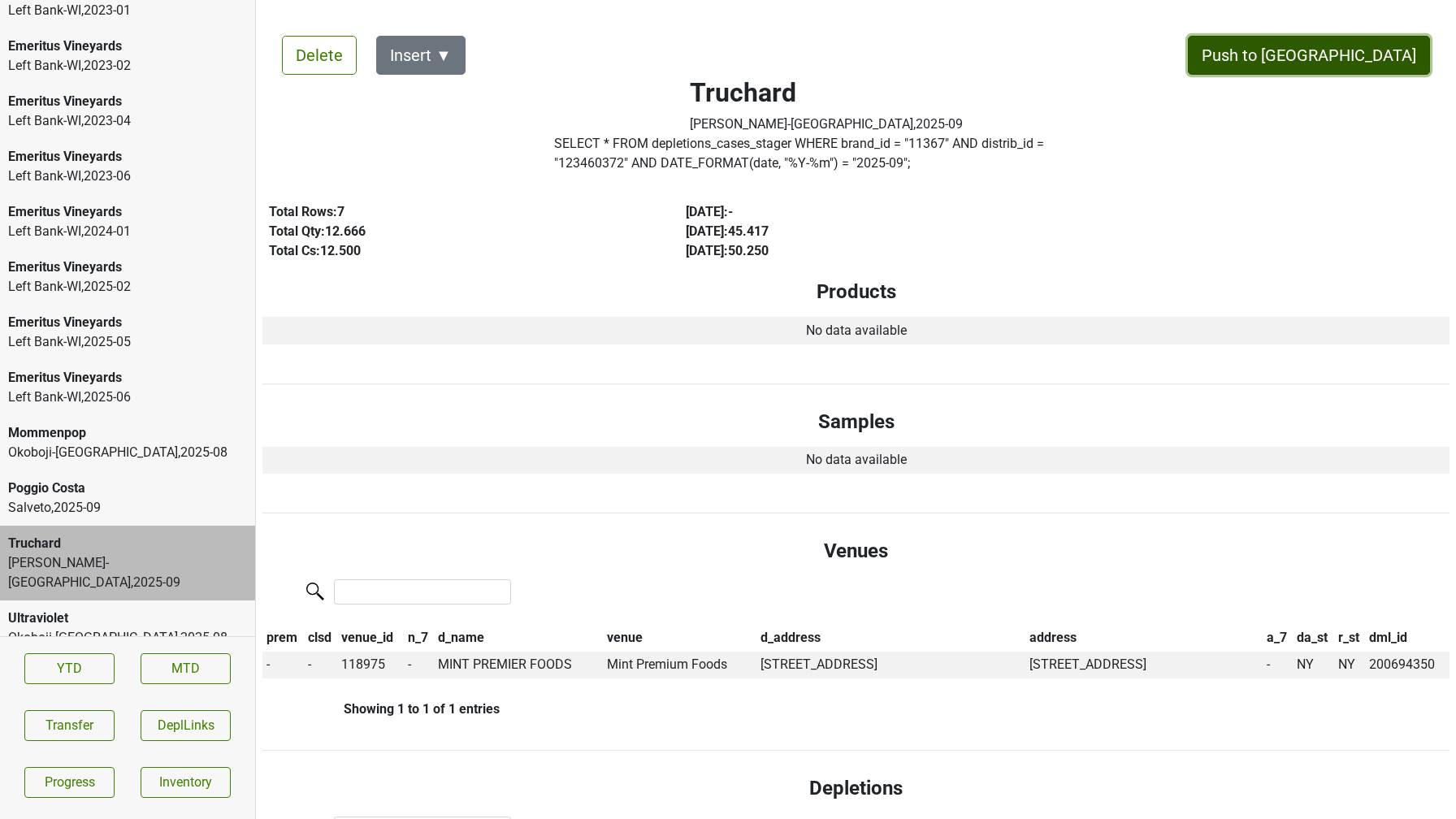
click at [1344, 60] on button "Push to DC" at bounding box center [1308, 54] width 242 height 39
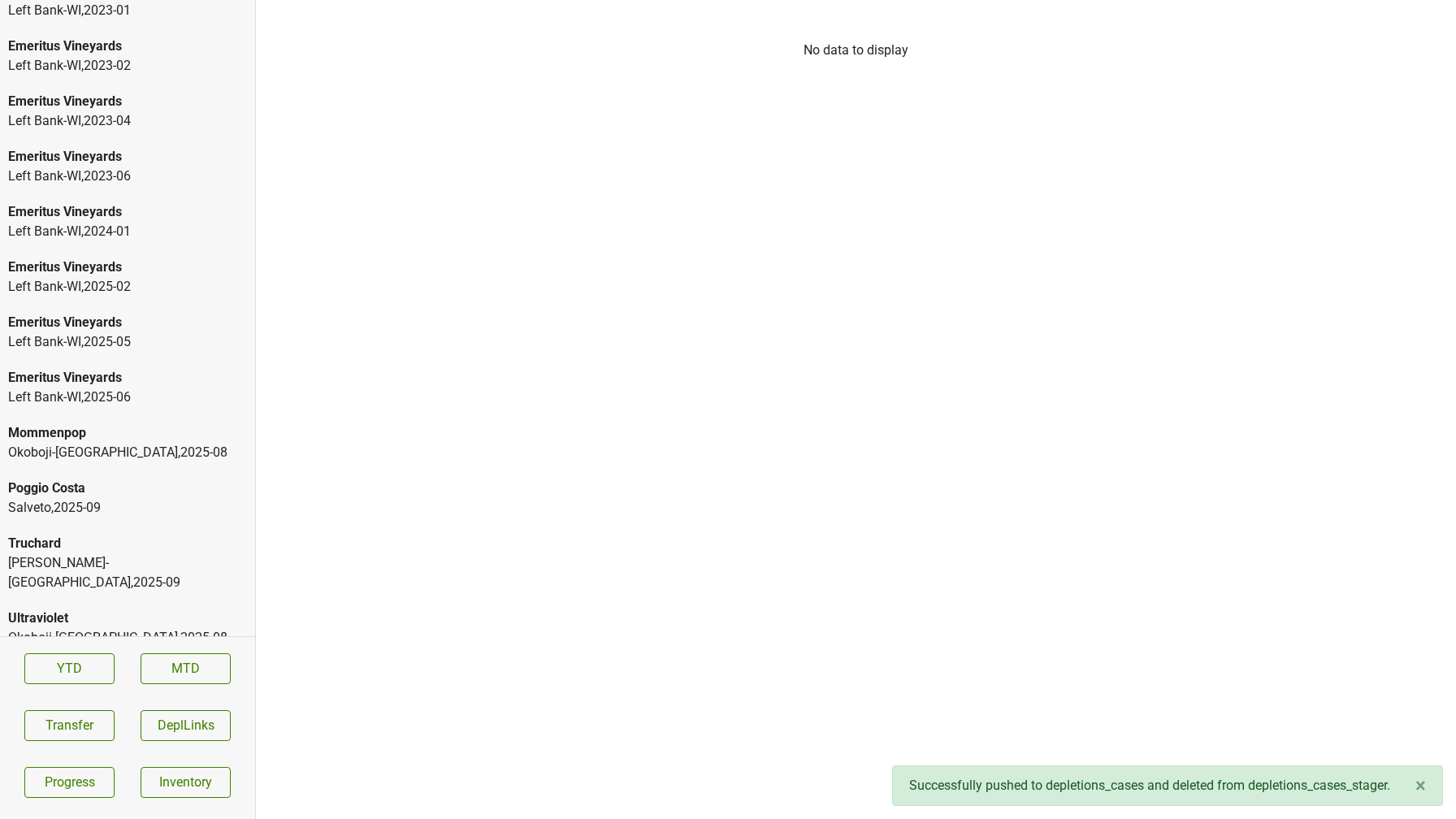
scroll to position [2346, 0]
click at [70, 538] on div "Poggio Costa" at bounding box center [127, 542] width 239 height 19
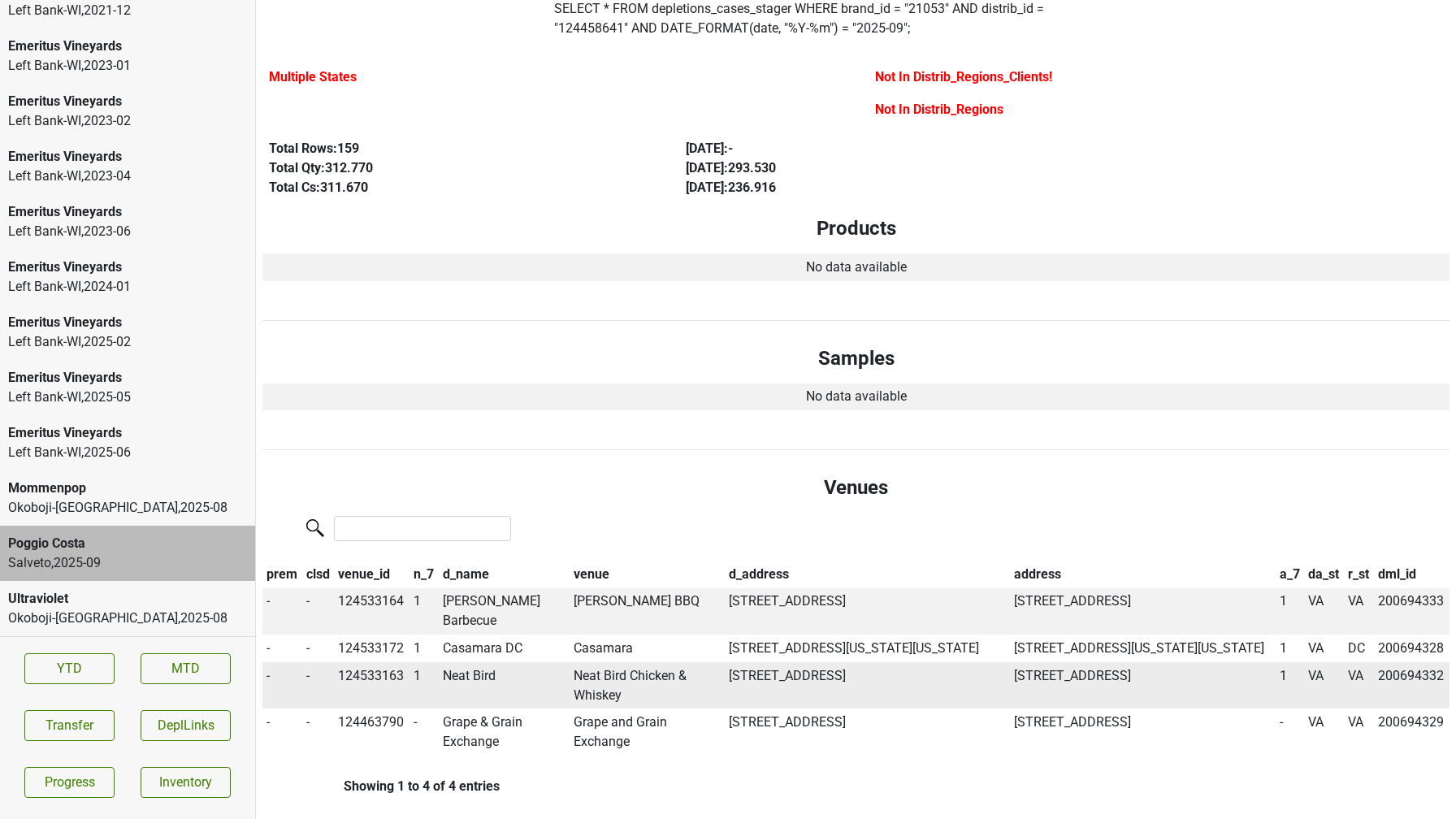
scroll to position [0, 0]
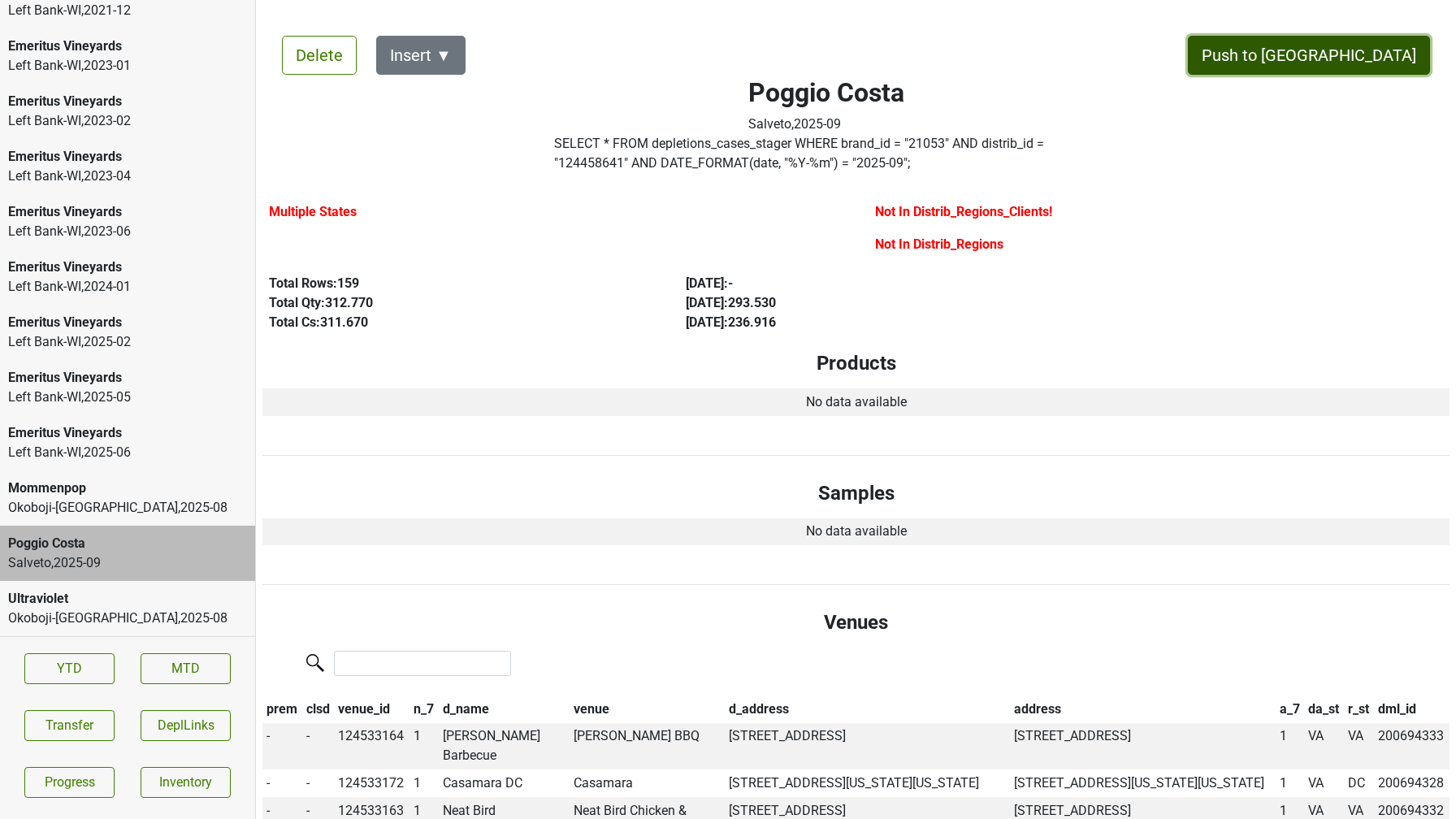
click at [1328, 62] on button "Push to DC" at bounding box center [1308, 54] width 242 height 39
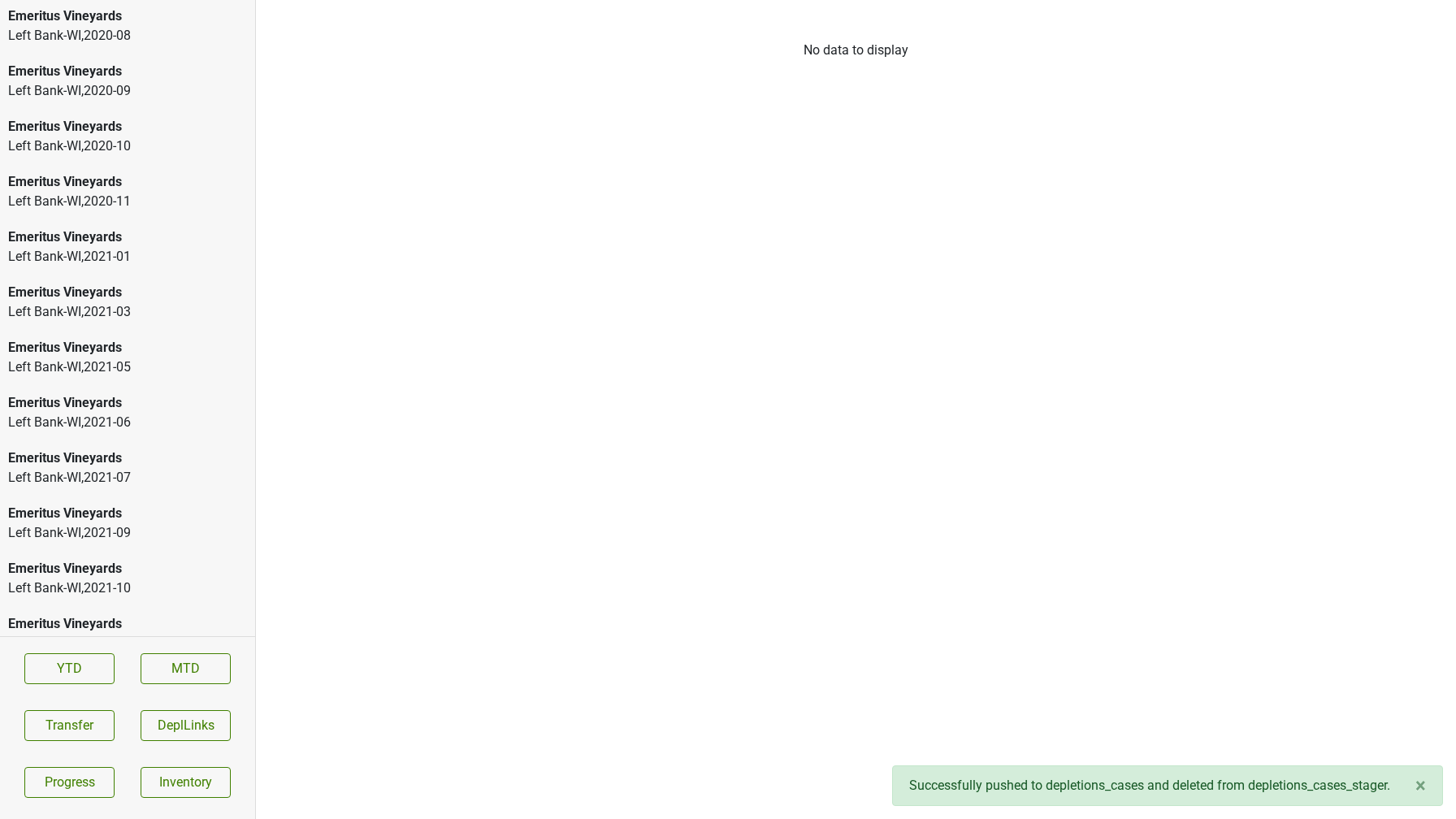
scroll to position [2291, 0]
